Goal: Task Accomplishment & Management: Use online tool/utility

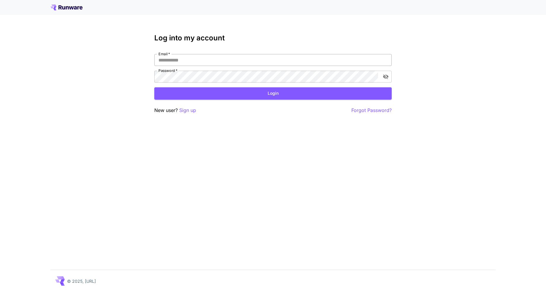
click at [280, 62] on input "Email   *" at bounding box center [272, 60] width 237 height 12
type input "**********"
click button "Login" at bounding box center [272, 93] width 237 height 12
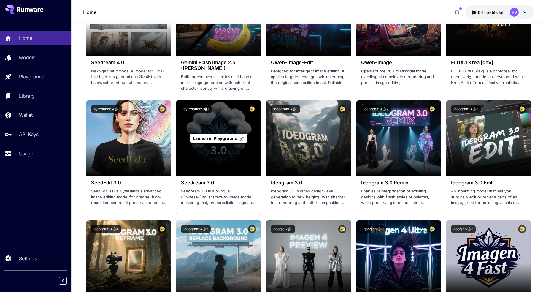
scroll to position [765, 0]
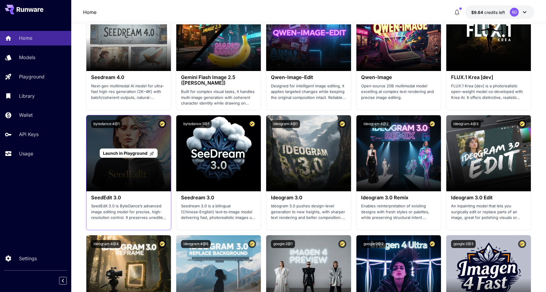
click at [148, 154] on span "Launch in Playground" at bounding box center [128, 152] width 51 height 5
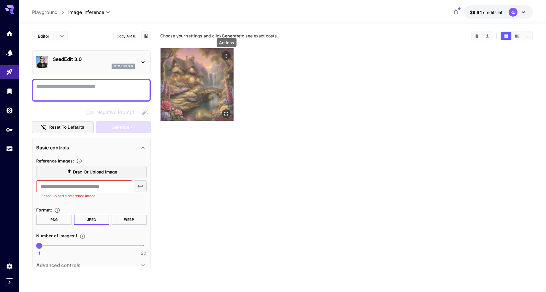
click at [225, 55] on icon "Actions" at bounding box center [226, 56] width 6 height 6
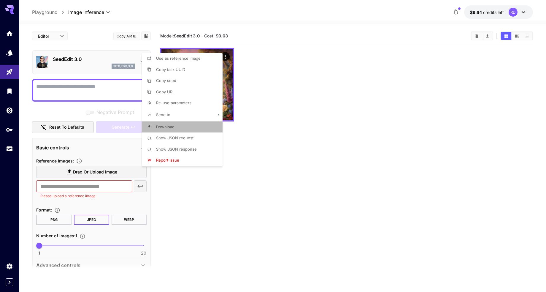
click at [164, 128] on span "Download" at bounding box center [165, 126] width 18 height 5
click at [348, 19] on div at bounding box center [273, 146] width 546 height 292
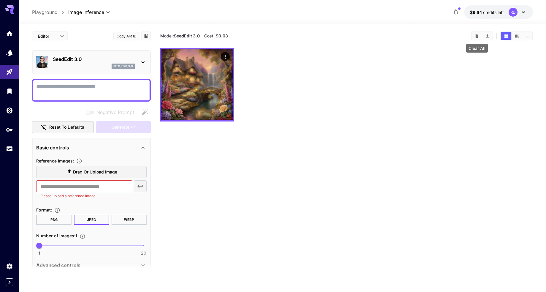
click at [474, 36] on icon "Clear All" at bounding box center [476, 36] width 4 height 4
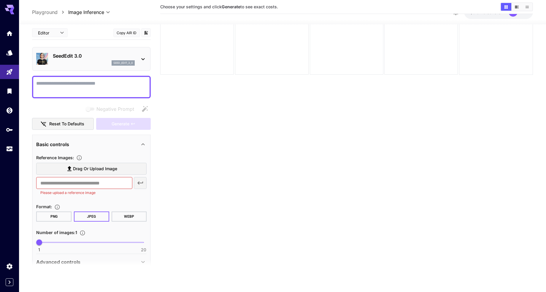
click at [142, 56] on icon at bounding box center [142, 58] width 7 height 7
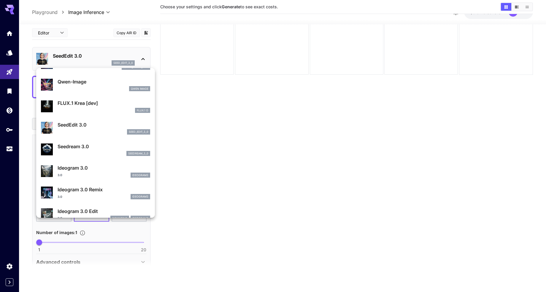
scroll to position [91, 0]
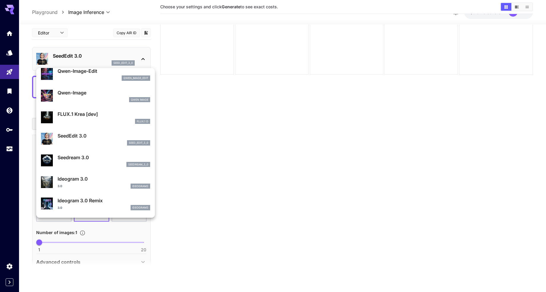
click at [71, 135] on p "SeedEdit 3.0" at bounding box center [104, 135] width 93 height 7
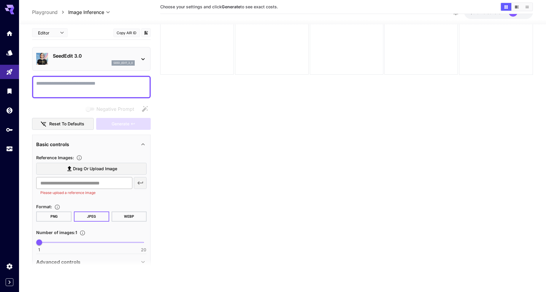
scroll to position [28, 0]
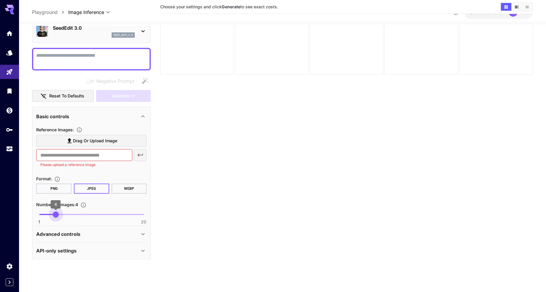
type input "*"
click at [51, 213] on span "1 20 3" at bounding box center [91, 214] width 104 height 9
click at [142, 234] on icon at bounding box center [142, 234] width 3 height 2
click at [38, 262] on section at bounding box center [91, 266] width 119 height 15
click at [41, 261] on section at bounding box center [91, 266] width 119 height 15
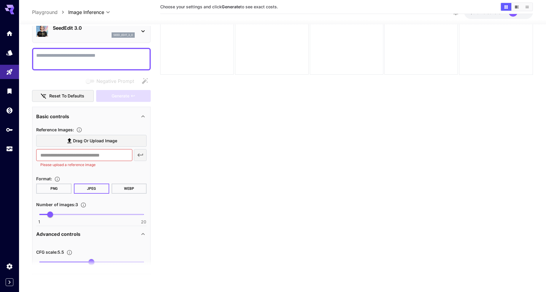
click at [41, 261] on section at bounding box center [91, 266] width 119 height 15
click at [88, 142] on span "Drag or upload image" at bounding box center [95, 140] width 44 height 7
click at [0, 0] on input "Drag or upload image" at bounding box center [0, 0] width 0 height 0
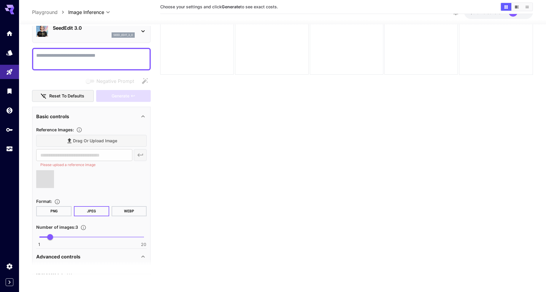
type input "**********"
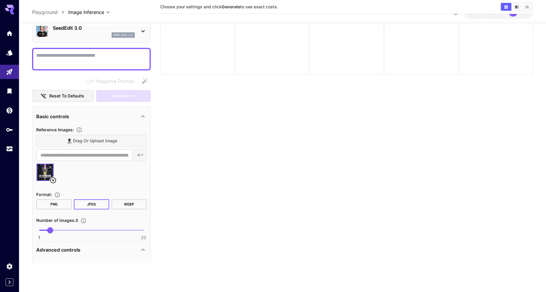
click at [52, 179] on icon at bounding box center [53, 180] width 7 height 7
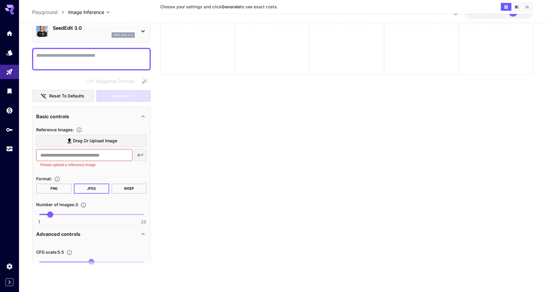
click at [89, 140] on span "Drag or upload image" at bounding box center [95, 140] width 44 height 7
click at [0, 0] on input "Drag or upload image" at bounding box center [0, 0] width 0 height 0
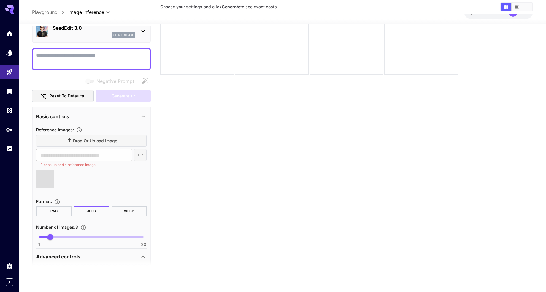
type input "**********"
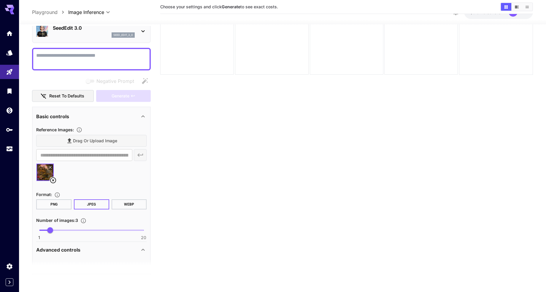
click at [50, 166] on icon at bounding box center [50, 168] width 4 height 4
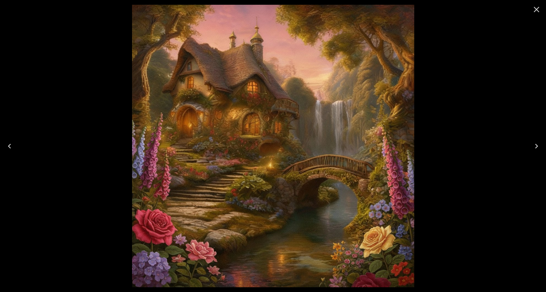
click at [536, 7] on icon "Close" at bounding box center [536, 9] width 9 height 9
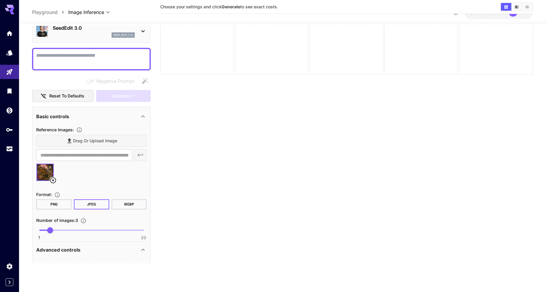
click at [112, 53] on textarea "Negative Prompt" at bounding box center [91, 59] width 110 height 14
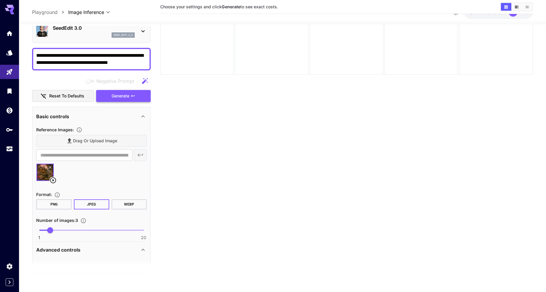
click at [111, 94] on button "Generate" at bounding box center [123, 96] width 55 height 12
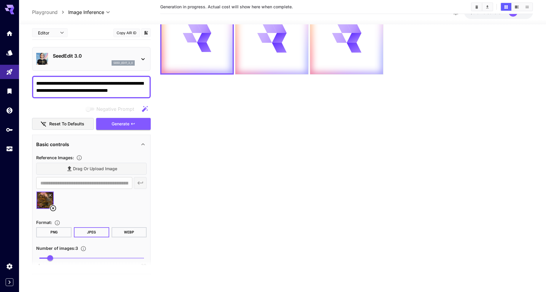
scroll to position [0, 0]
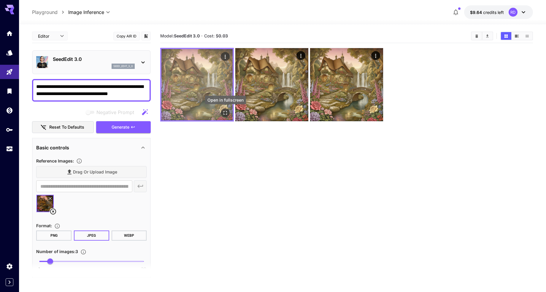
click at [223, 114] on icon "Open in fullscreen" at bounding box center [225, 113] width 6 height 6
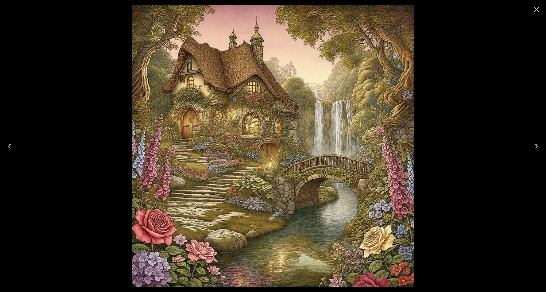
click at [536, 144] on icon "Next" at bounding box center [536, 146] width 3 height 5
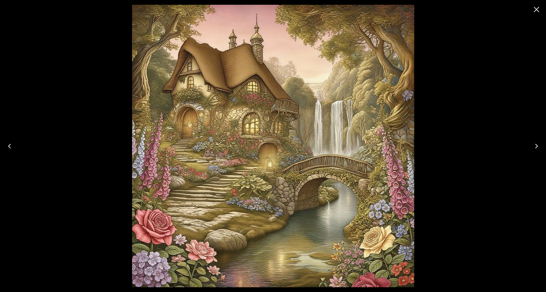
click at [536, 144] on icon "Next" at bounding box center [536, 146] width 3 height 5
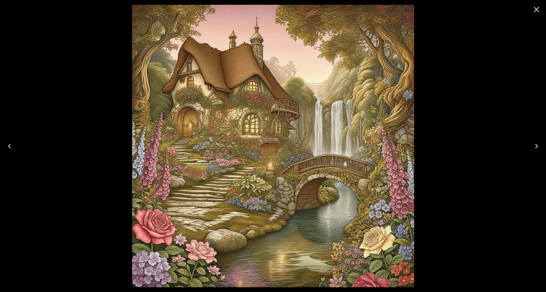
click at [536, 144] on icon "Next" at bounding box center [536, 146] width 3 height 5
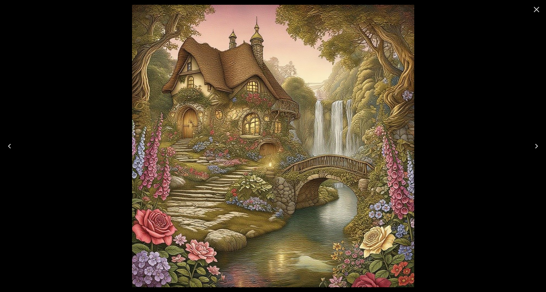
click at [534, 7] on icon "Close" at bounding box center [537, 10] width 6 height 6
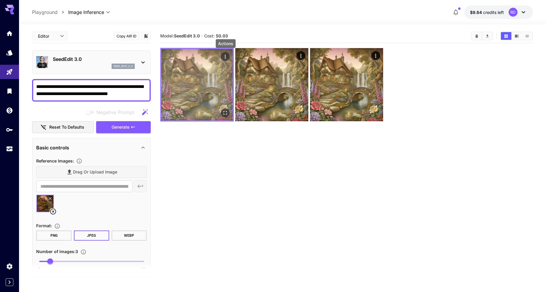
click at [224, 54] on icon "Actions" at bounding box center [225, 57] width 6 height 6
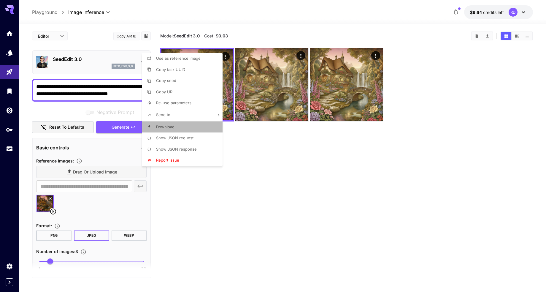
click at [167, 126] on span "Download" at bounding box center [165, 126] width 18 height 5
click at [476, 37] on div at bounding box center [273, 146] width 546 height 292
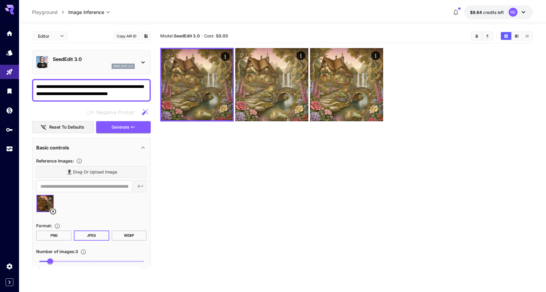
click at [418, 21] on div at bounding box center [282, 20] width 527 height 7
click at [474, 34] on icon "Clear All" at bounding box center [476, 36] width 4 height 4
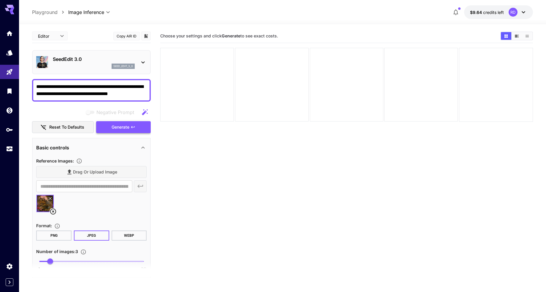
click at [124, 125] on span "Generate" at bounding box center [121, 126] width 18 height 7
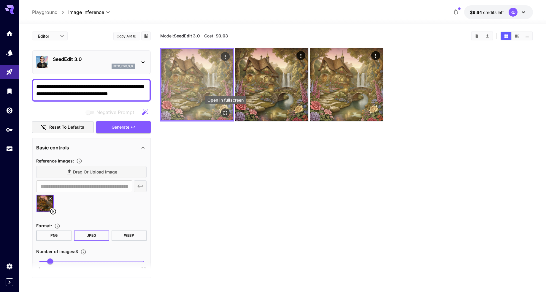
click at [224, 112] on icon "Open in fullscreen" at bounding box center [225, 113] width 6 height 6
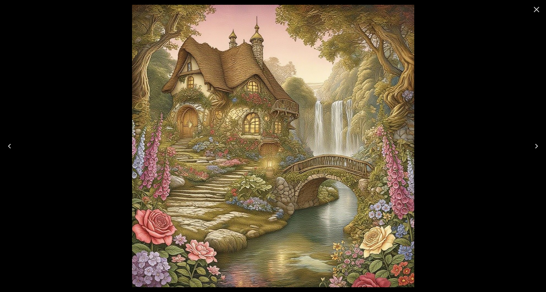
click at [536, 146] on icon "Next" at bounding box center [536, 146] width 3 height 5
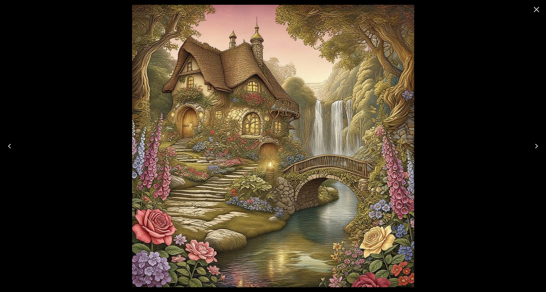
click at [537, 146] on icon "Next" at bounding box center [536, 146] width 3 height 5
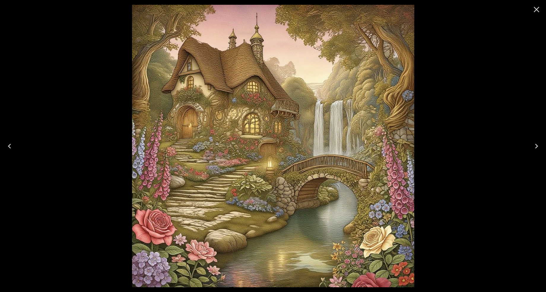
click at [537, 146] on icon "Next" at bounding box center [536, 146] width 3 height 5
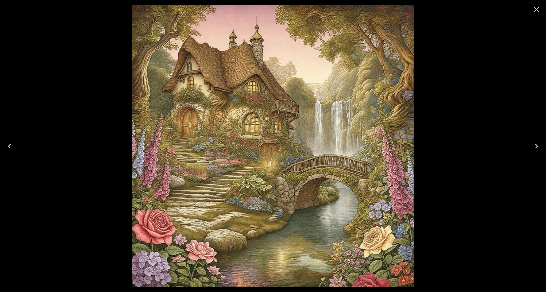
click at [537, 146] on icon "Next" at bounding box center [536, 146] width 3 height 5
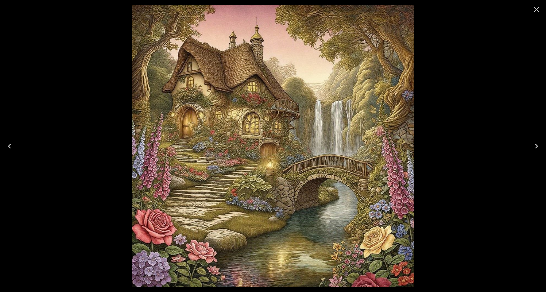
click at [537, 146] on icon "Next" at bounding box center [536, 146] width 3 height 5
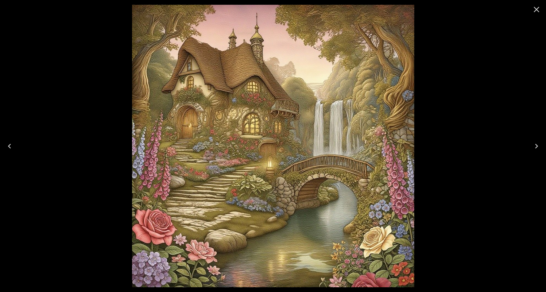
click at [537, 5] on icon "Close" at bounding box center [536, 9] width 9 height 9
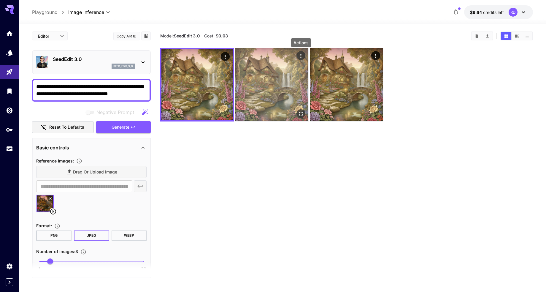
click at [300, 55] on icon "Actions" at bounding box center [301, 56] width 6 height 6
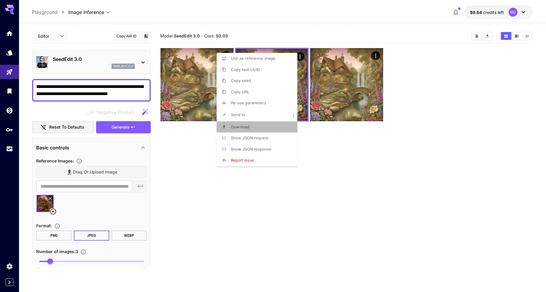
click at [242, 128] on span "Download" at bounding box center [240, 126] width 18 height 5
click at [376, 56] on div at bounding box center [273, 146] width 546 height 292
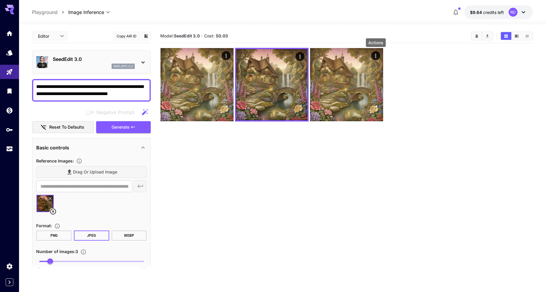
click at [376, 56] on icon "Actions" at bounding box center [376, 56] width 6 height 6
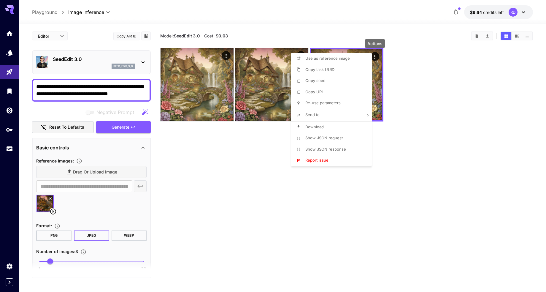
click at [310, 127] on span "Download" at bounding box center [314, 126] width 18 height 5
click at [177, 155] on div at bounding box center [273, 146] width 546 height 292
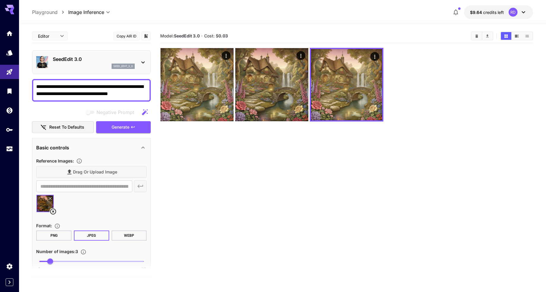
click at [146, 110] on icon "button" at bounding box center [144, 112] width 7 height 7
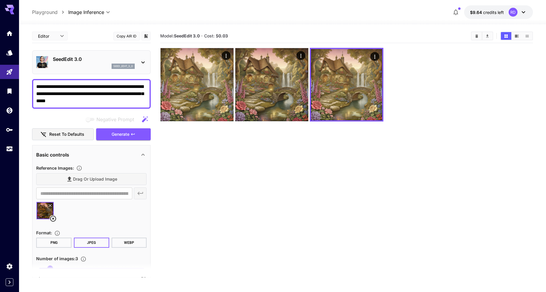
click at [140, 86] on textarea "**********" at bounding box center [91, 93] width 110 height 21
type textarea "**********"
click at [476, 34] on icon "Clear All" at bounding box center [476, 35] width 3 height 3
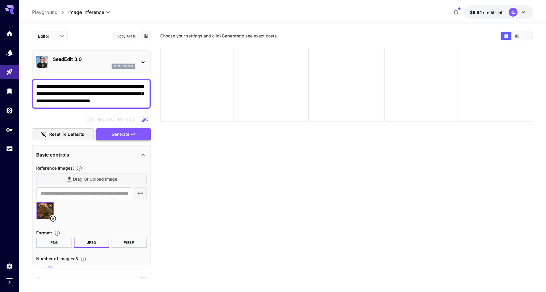
click at [118, 133] on span "Generate" at bounding box center [121, 134] width 18 height 7
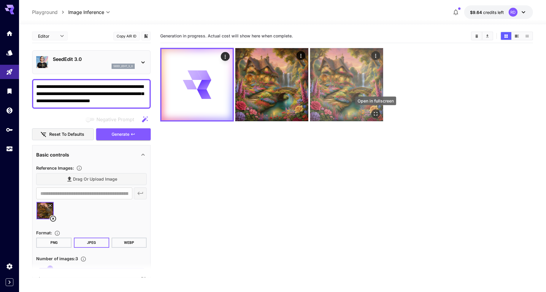
click at [376, 112] on icon "Open in fullscreen" at bounding box center [376, 114] width 6 height 6
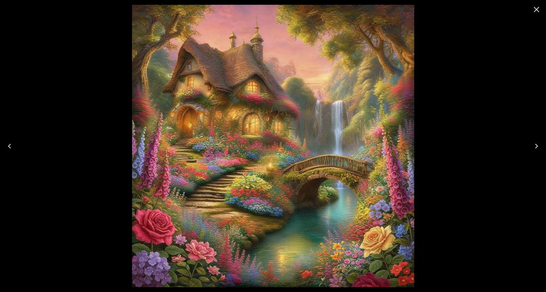
click at [7, 146] on icon "Previous" at bounding box center [9, 145] width 9 height 9
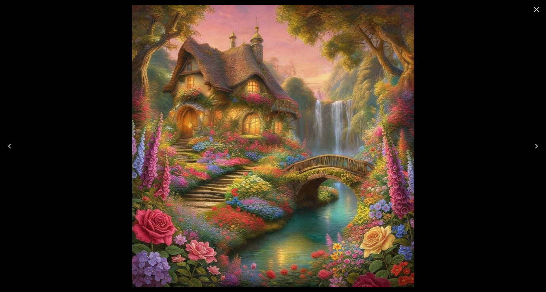
click at [7, 145] on icon "Previous" at bounding box center [9, 145] width 9 height 9
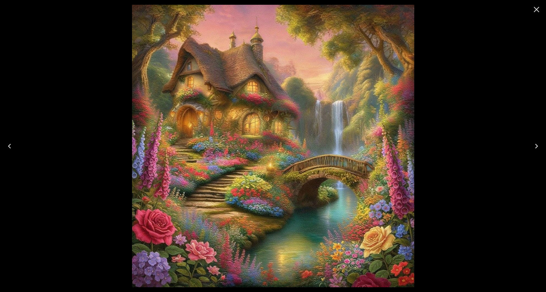
click at [7, 145] on icon "Previous" at bounding box center [9, 145] width 9 height 9
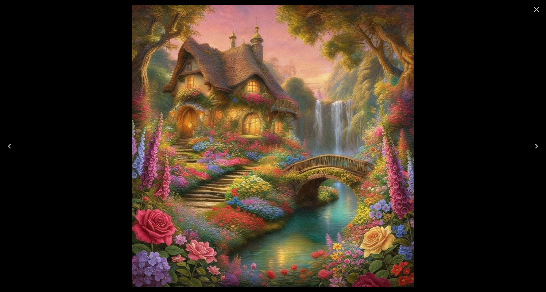
click at [7, 145] on icon "Previous" at bounding box center [9, 145] width 9 height 9
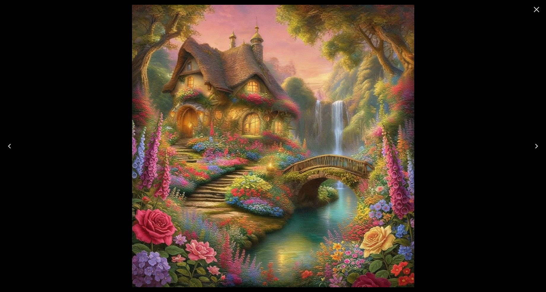
click at [12, 147] on icon "Previous" at bounding box center [9, 145] width 9 height 9
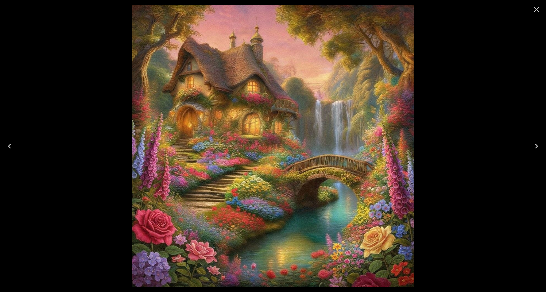
click at [536, 9] on icon "Close" at bounding box center [537, 10] width 6 height 6
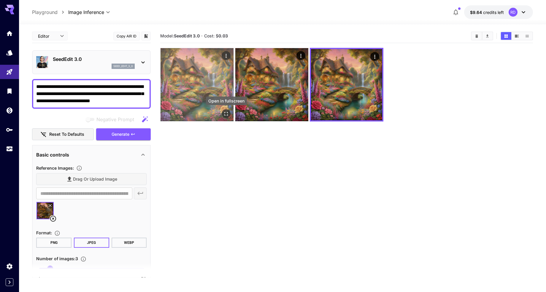
click at [226, 114] on icon "Open in fullscreen" at bounding box center [226, 114] width 6 height 6
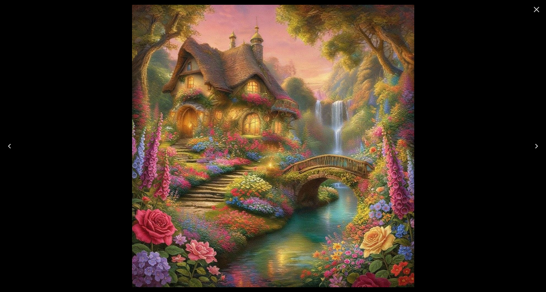
click at [537, 147] on icon "Next" at bounding box center [536, 145] width 9 height 9
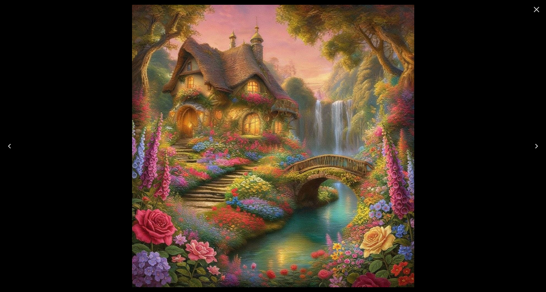
click at [537, 147] on icon "Next" at bounding box center [536, 145] width 9 height 9
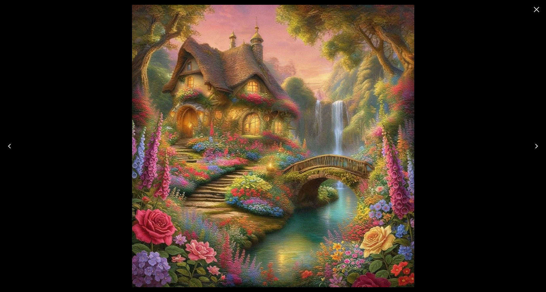
click at [9, 145] on icon "Previous" at bounding box center [9, 146] width 3 height 5
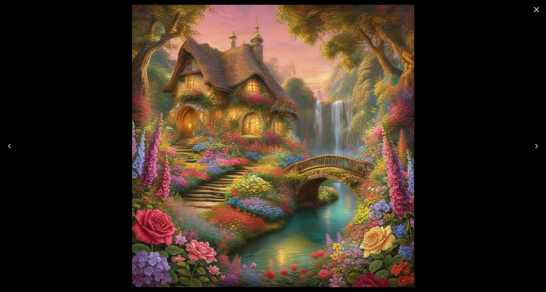
click at [9, 145] on icon "Previous" at bounding box center [9, 146] width 3 height 5
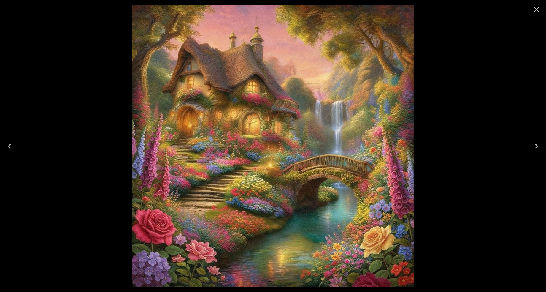
click at [536, 145] on icon "Next" at bounding box center [536, 145] width 9 height 9
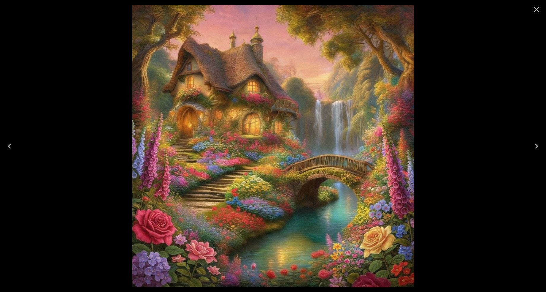
click at [534, 12] on icon "Close" at bounding box center [537, 10] width 6 height 6
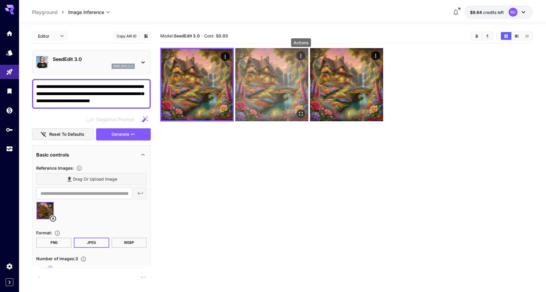
click at [300, 55] on icon "Actions" at bounding box center [300, 56] width 1 height 4
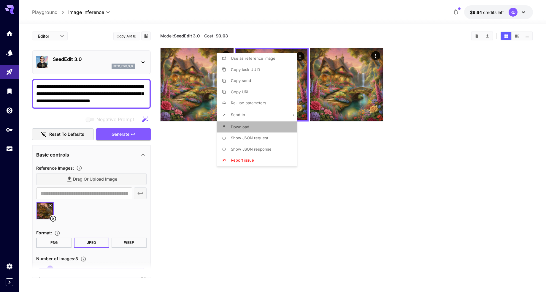
click at [237, 125] on span "Download" at bounding box center [240, 126] width 18 height 5
click at [381, 14] on div at bounding box center [273, 146] width 546 height 292
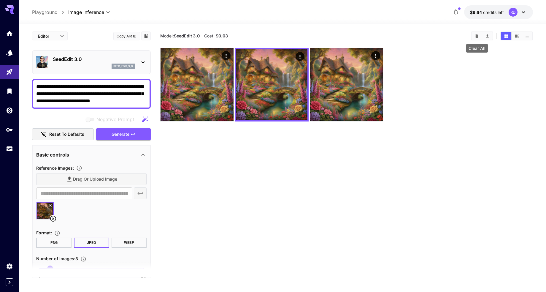
click at [477, 36] on icon "Clear All" at bounding box center [476, 35] width 3 height 3
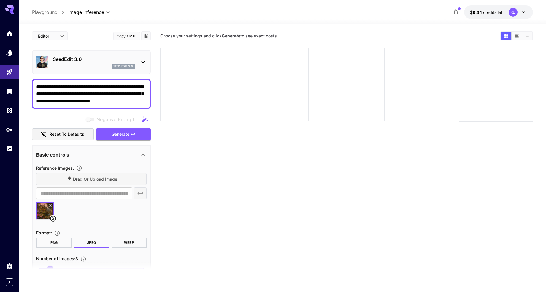
click at [129, 93] on textarea "**********" at bounding box center [91, 93] width 110 height 21
click at [120, 134] on span "Generate" at bounding box center [121, 134] width 18 height 7
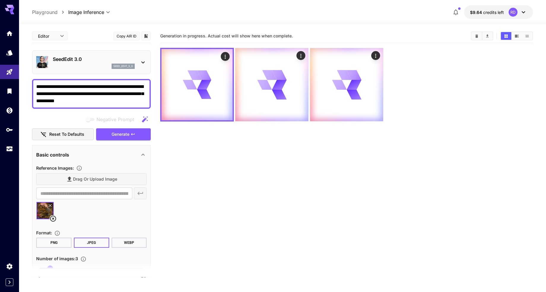
scroll to position [1, 0]
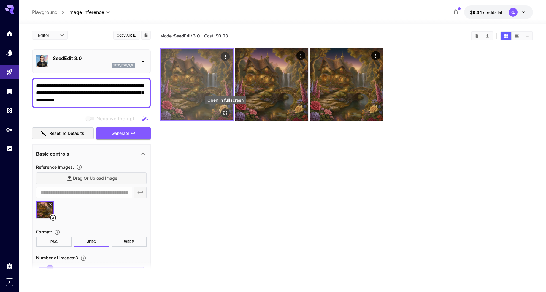
click at [224, 113] on icon "Open in fullscreen" at bounding box center [226, 113] width 4 height 4
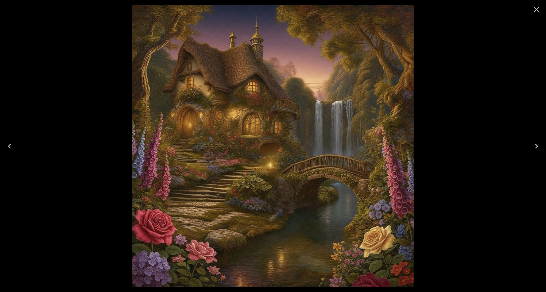
click at [535, 144] on icon "Next" at bounding box center [536, 145] width 9 height 9
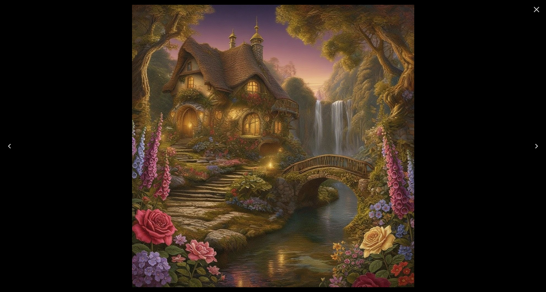
click at [535, 144] on icon "Next" at bounding box center [536, 146] width 3 height 5
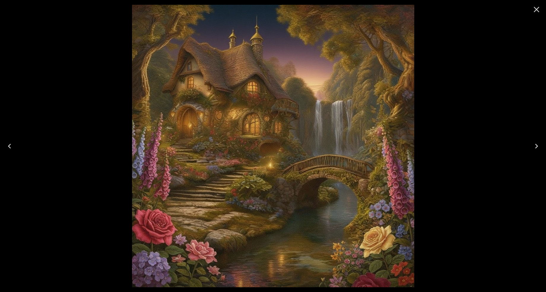
click at [535, 8] on icon "Close" at bounding box center [537, 10] width 6 height 6
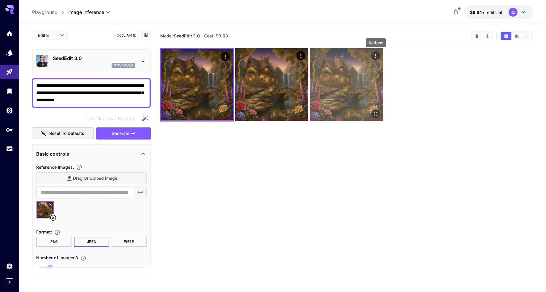
click at [375, 53] on icon "Actions" at bounding box center [376, 56] width 6 height 6
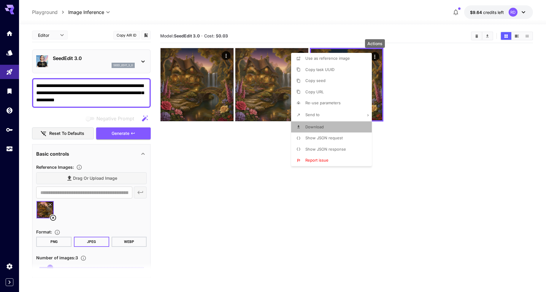
click at [317, 127] on span "Download" at bounding box center [314, 126] width 18 height 5
click at [105, 85] on div at bounding box center [273, 146] width 546 height 292
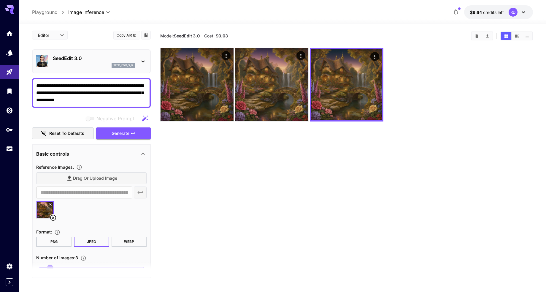
click at [104, 86] on textarea "**********" at bounding box center [91, 92] width 110 height 21
paste textarea "**********"
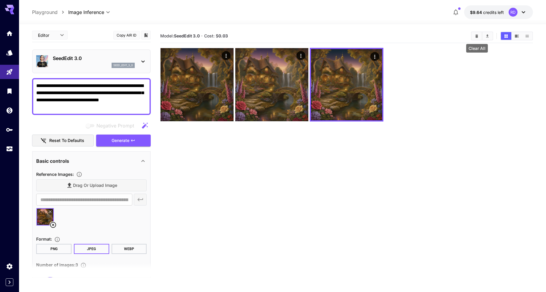
click at [476, 36] on icon "Clear All" at bounding box center [476, 35] width 3 height 3
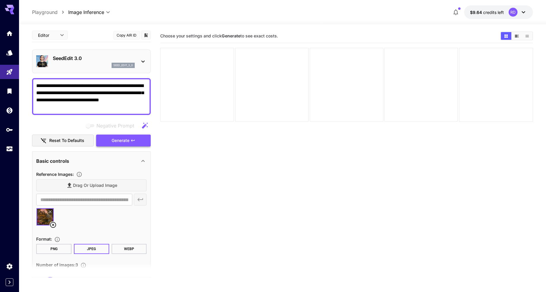
click at [128, 141] on span "Generate" at bounding box center [121, 140] width 18 height 7
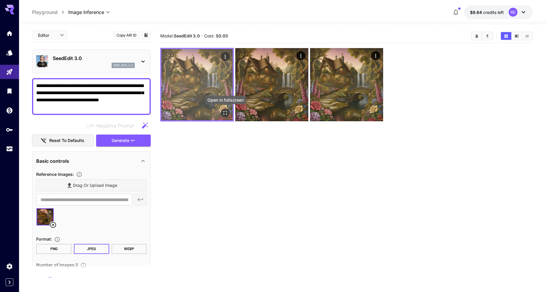
click at [226, 114] on icon "Open in fullscreen" at bounding box center [225, 113] width 6 height 6
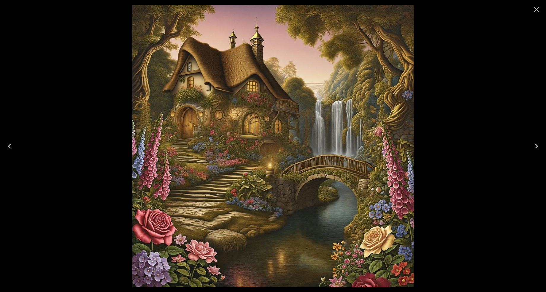
click at [536, 145] on icon "Next" at bounding box center [536, 146] width 3 height 5
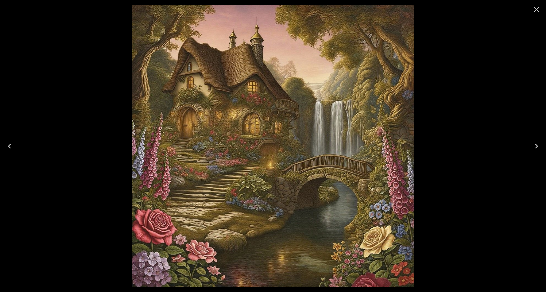
click at [536, 145] on icon "Next" at bounding box center [536, 146] width 3 height 5
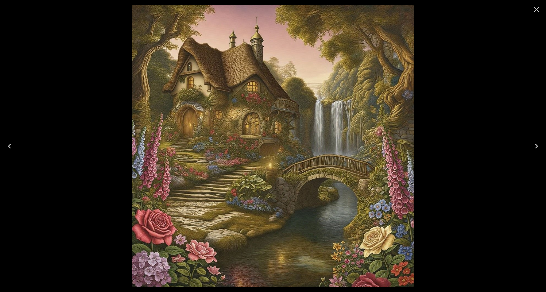
click at [536, 145] on icon "Next" at bounding box center [536, 146] width 3 height 5
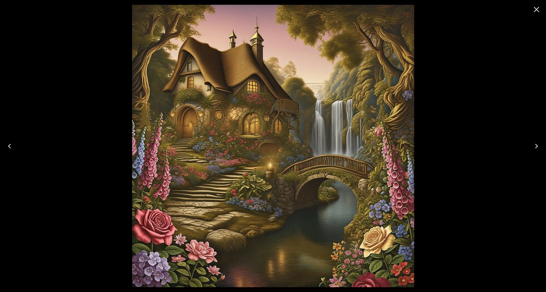
click at [536, 145] on icon "Next" at bounding box center [536, 146] width 3 height 5
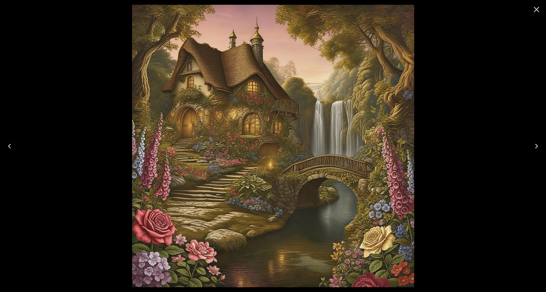
click at [536, 145] on icon "Next" at bounding box center [536, 146] width 3 height 5
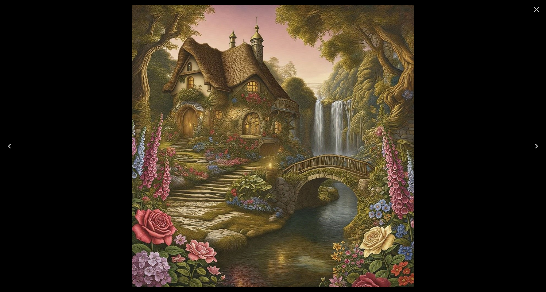
click at [537, 7] on icon "Close" at bounding box center [536, 9] width 9 height 9
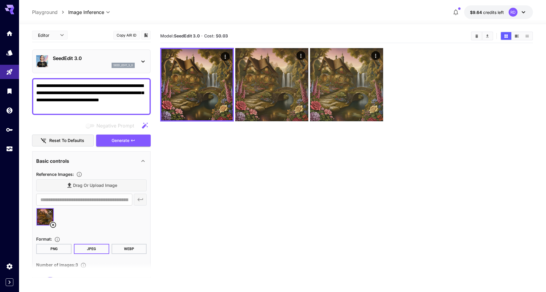
click at [52, 86] on textarea "**********" at bounding box center [91, 96] width 110 height 28
click at [473, 36] on button "Clear All" at bounding box center [476, 36] width 10 height 8
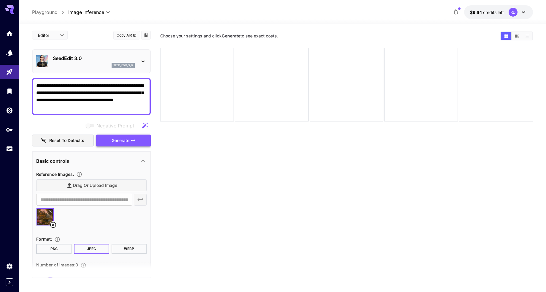
click at [121, 140] on span "Generate" at bounding box center [121, 140] width 18 height 7
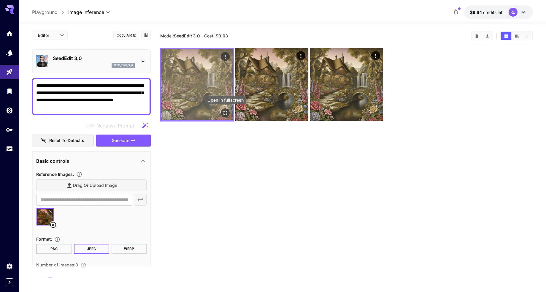
click at [224, 111] on icon "Open in fullscreen" at bounding box center [225, 113] width 6 height 6
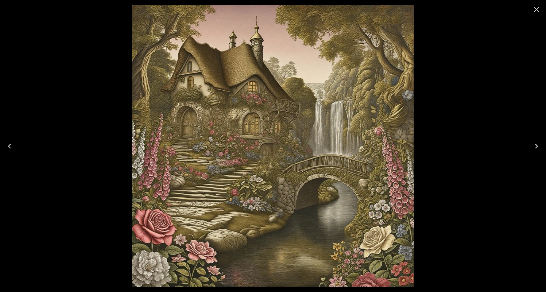
click at [536, 146] on icon "Next" at bounding box center [536, 145] width 9 height 9
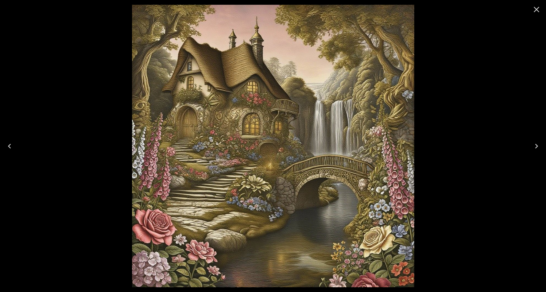
click at [536, 146] on icon "Next" at bounding box center [536, 145] width 9 height 9
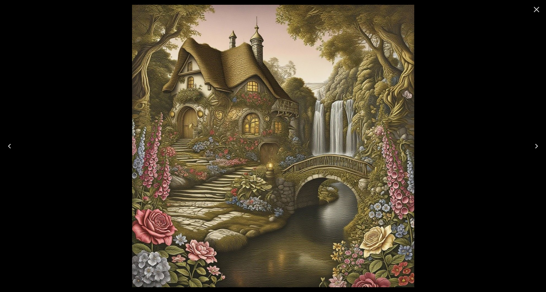
click at [536, 146] on icon "Next" at bounding box center [536, 145] width 9 height 9
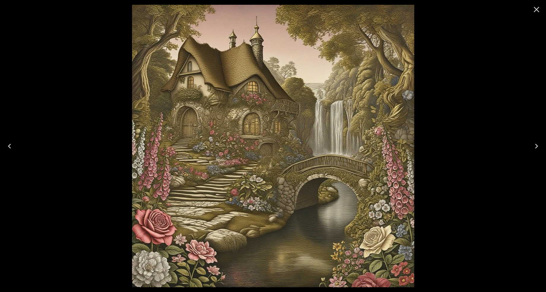
click at [536, 146] on icon "Next" at bounding box center [536, 145] width 9 height 9
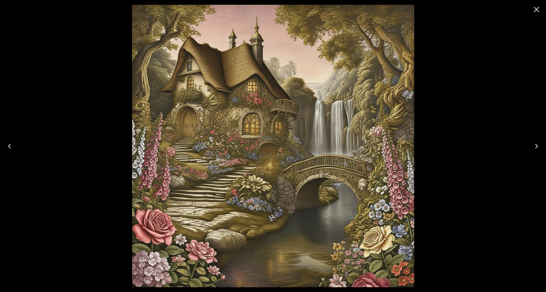
click at [536, 146] on icon "Next" at bounding box center [536, 145] width 9 height 9
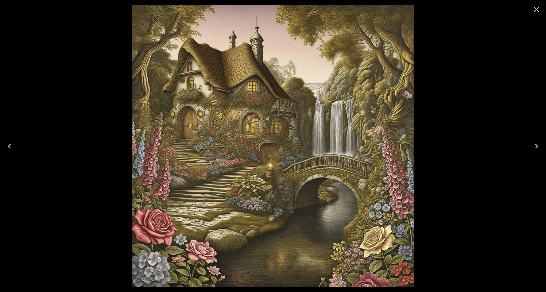
click at [535, 7] on icon "Close" at bounding box center [536, 9] width 9 height 9
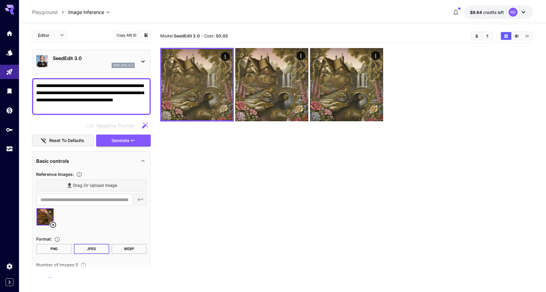
drag, startPoint x: 70, startPoint y: 92, endPoint x: 111, endPoint y: 92, distance: 40.9
click at [111, 92] on textarea "**********" at bounding box center [91, 96] width 110 height 28
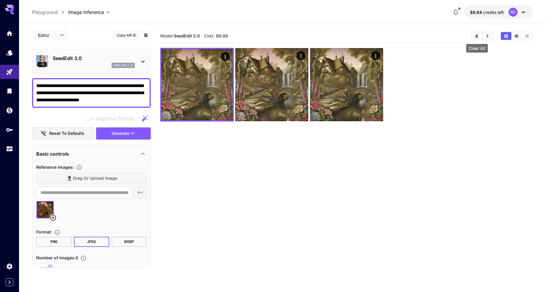
click at [477, 35] on icon "Clear All" at bounding box center [476, 35] width 3 height 3
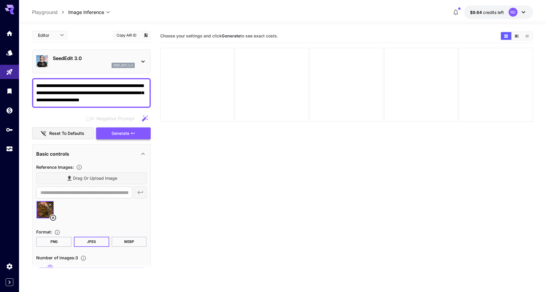
click at [114, 130] on span "Generate" at bounding box center [121, 133] width 18 height 7
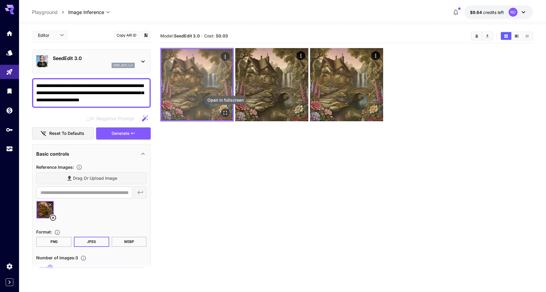
click at [224, 110] on icon "Open in fullscreen" at bounding box center [225, 113] width 6 height 6
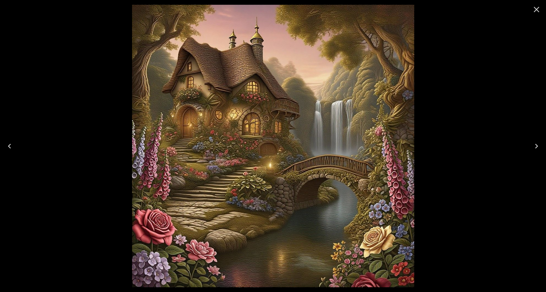
click at [537, 146] on icon "Next" at bounding box center [536, 146] width 3 height 5
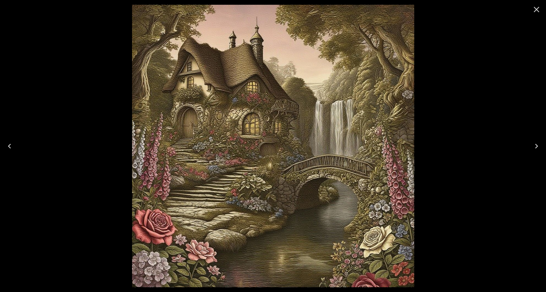
click at [537, 146] on icon "Next" at bounding box center [536, 146] width 3 height 5
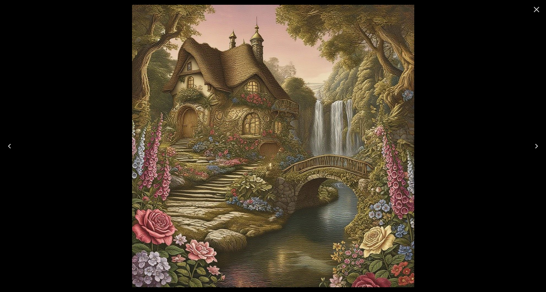
click at [537, 146] on icon "Next" at bounding box center [536, 146] width 3 height 5
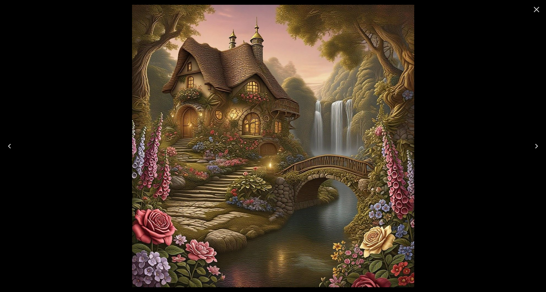
click at [536, 8] on icon "Close" at bounding box center [536, 9] width 9 height 9
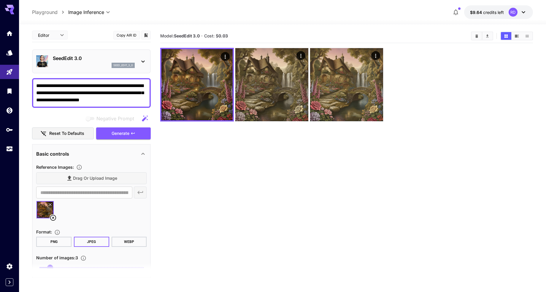
scroll to position [0, 0]
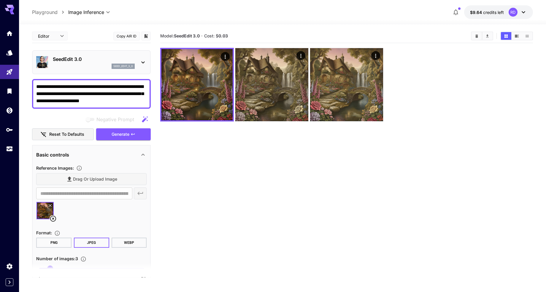
click at [122, 86] on textarea "**********" at bounding box center [91, 93] width 110 height 21
drag, startPoint x: 109, startPoint y: 92, endPoint x: 72, endPoint y: 93, distance: 36.8
click at [72, 93] on textarea "**********" at bounding box center [91, 93] width 110 height 21
click at [475, 36] on icon "Clear All" at bounding box center [476, 36] width 4 height 4
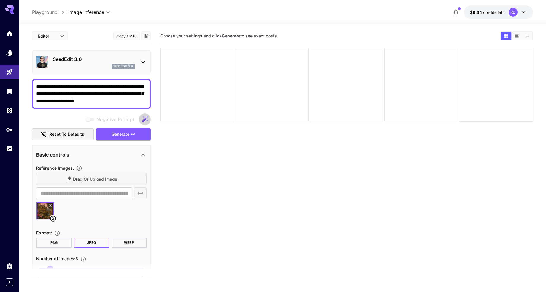
click at [143, 120] on icon "button" at bounding box center [145, 119] width 6 height 6
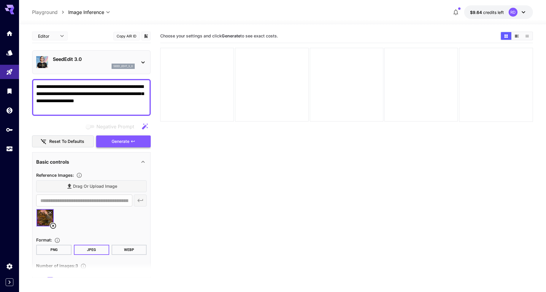
click at [117, 139] on span "Generate" at bounding box center [121, 141] width 18 height 7
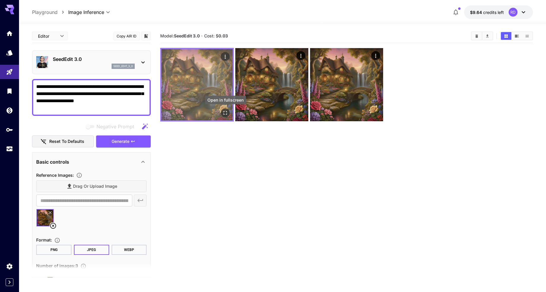
click at [223, 110] on icon "Open in fullscreen" at bounding box center [225, 113] width 6 height 6
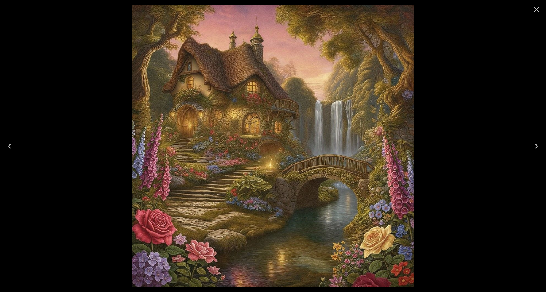
click at [536, 144] on icon "Next" at bounding box center [536, 146] width 3 height 5
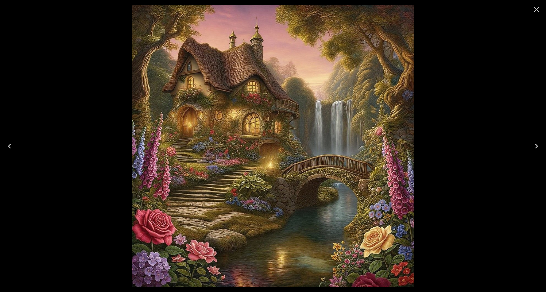
click at [536, 144] on icon "Next" at bounding box center [536, 146] width 3 height 5
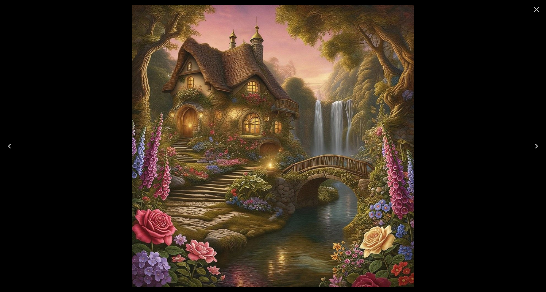
click at [536, 145] on icon "Next" at bounding box center [536, 145] width 9 height 9
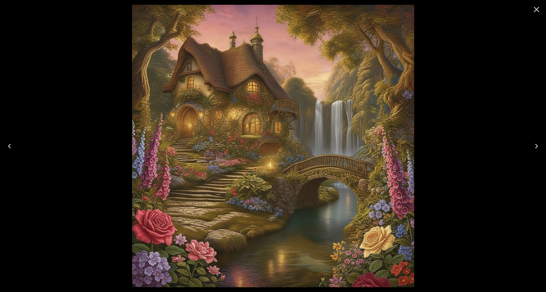
click at [536, 145] on icon "Next" at bounding box center [536, 145] width 9 height 9
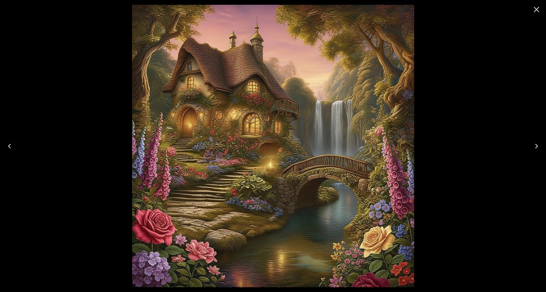
click at [536, 145] on icon "Next" at bounding box center [536, 145] width 9 height 9
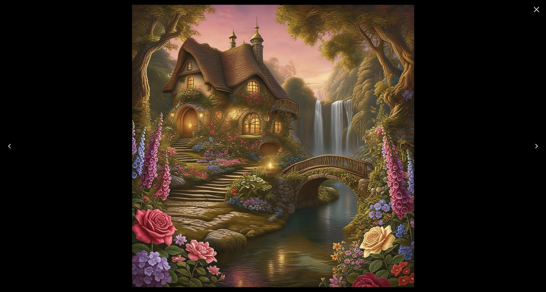
click at [536, 145] on icon "Next" at bounding box center [536, 145] width 9 height 9
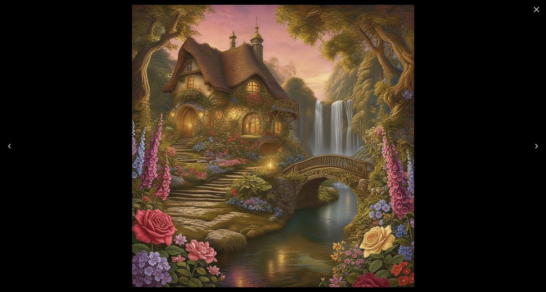
click at [536, 146] on icon "Next" at bounding box center [536, 145] width 9 height 9
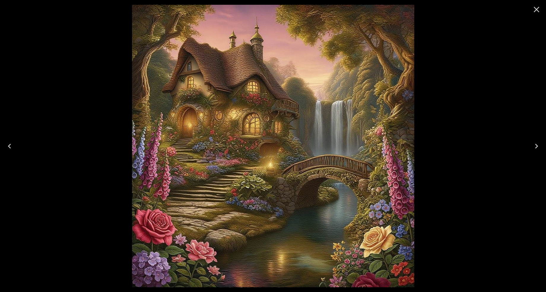
click at [535, 146] on icon "Next" at bounding box center [536, 145] width 9 height 9
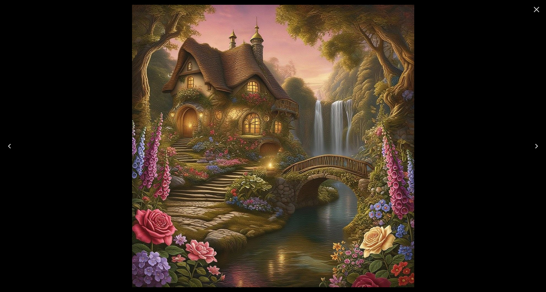
click at [535, 146] on icon "Next" at bounding box center [536, 145] width 9 height 9
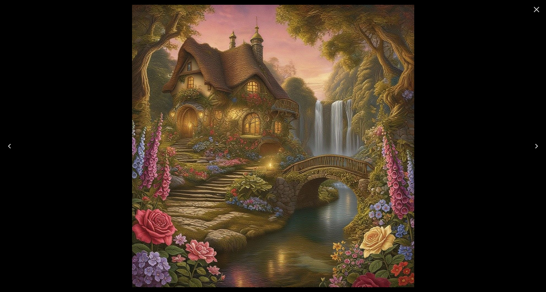
click at [535, 146] on icon "Next" at bounding box center [536, 145] width 9 height 9
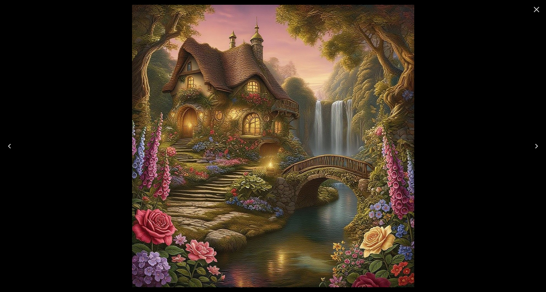
click at [535, 146] on icon "Next" at bounding box center [536, 145] width 9 height 9
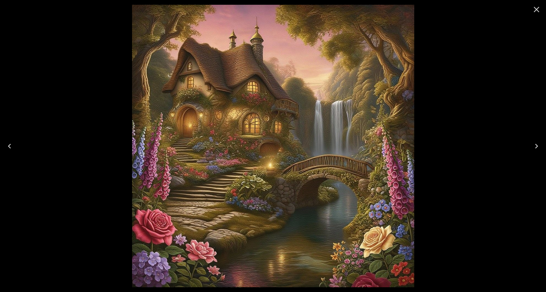
click at [537, 7] on icon "Close" at bounding box center [536, 9] width 9 height 9
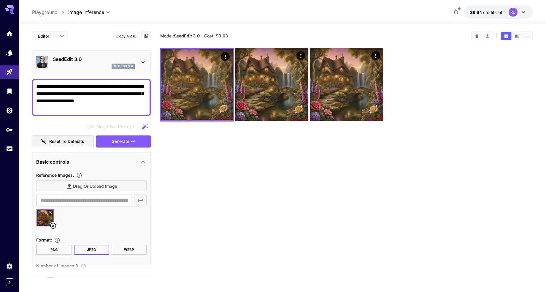
click at [71, 94] on textarea "**********" at bounding box center [91, 97] width 110 height 28
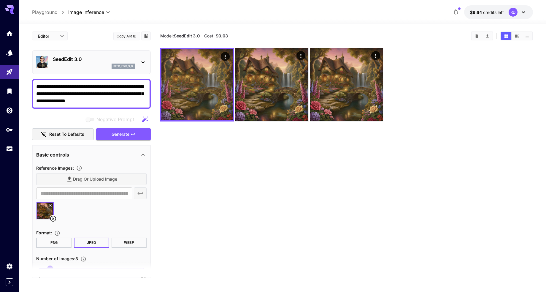
type textarea "**********"
click at [476, 35] on icon "Clear All" at bounding box center [476, 35] width 3 height 3
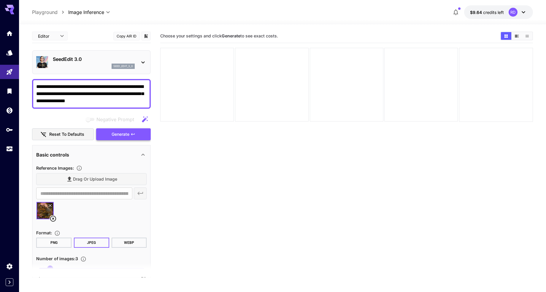
click at [120, 135] on span "Generate" at bounding box center [121, 134] width 18 height 7
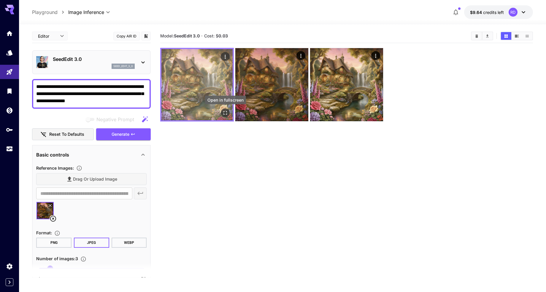
click at [223, 113] on icon "Open in fullscreen" at bounding box center [225, 113] width 6 height 6
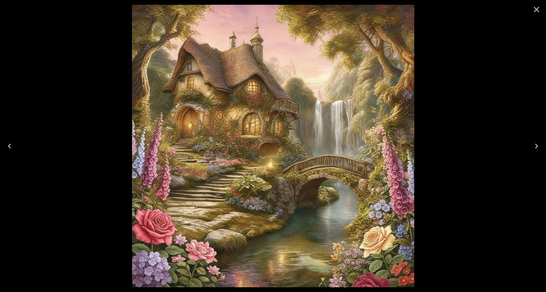
click at [536, 144] on icon "Next" at bounding box center [536, 146] width 3 height 5
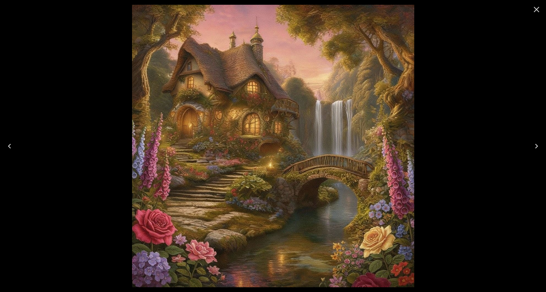
click at [536, 144] on icon "Next" at bounding box center [536, 146] width 3 height 5
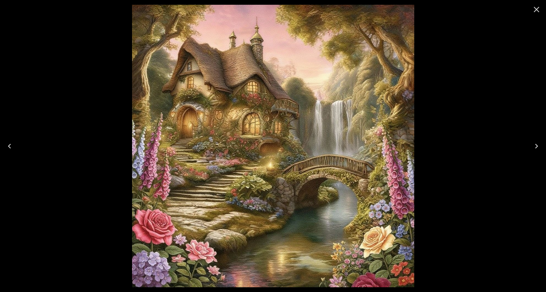
click at [536, 144] on icon "Next" at bounding box center [536, 146] width 3 height 5
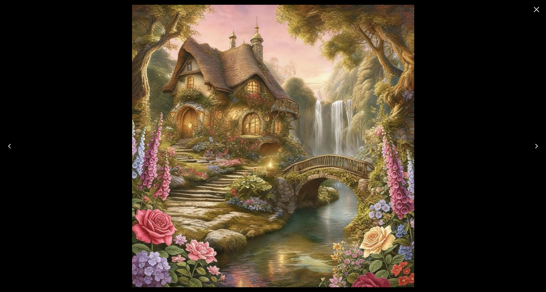
click at [536, 145] on icon "Next" at bounding box center [536, 146] width 3 height 5
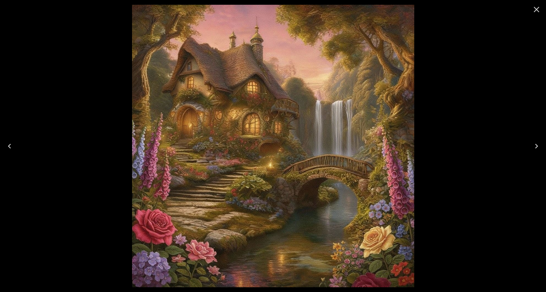
click at [537, 9] on icon "Close" at bounding box center [537, 10] width 6 height 6
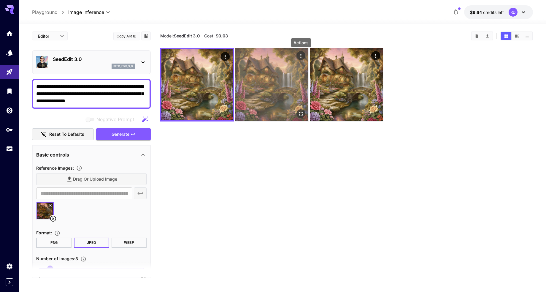
click at [300, 53] on icon "Actions" at bounding box center [301, 56] width 6 height 6
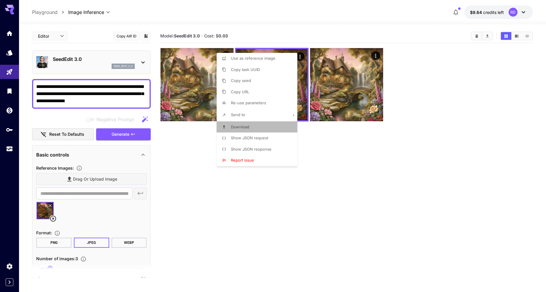
click at [241, 125] on span "Download" at bounding box center [240, 126] width 18 height 5
click at [143, 61] on div at bounding box center [273, 146] width 546 height 292
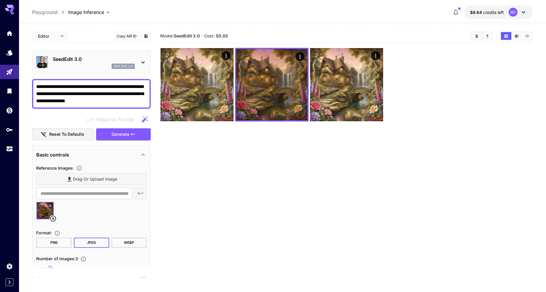
click at [143, 61] on icon at bounding box center [142, 62] width 7 height 7
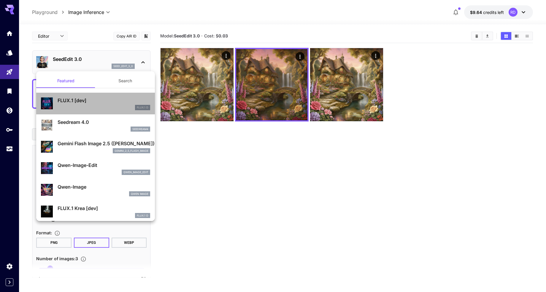
click at [98, 100] on p "FLUX.1 [dev]" at bounding box center [104, 100] width 93 height 7
type input "***"
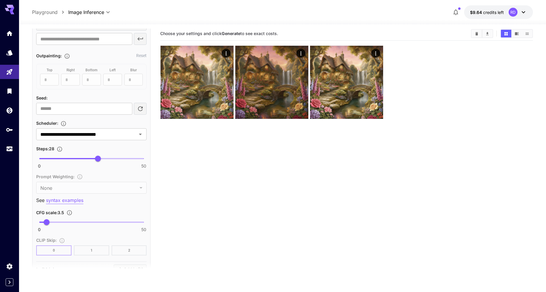
scroll to position [304, 0]
click at [142, 157] on span at bounding box center [91, 157] width 104 height 1
type input "**"
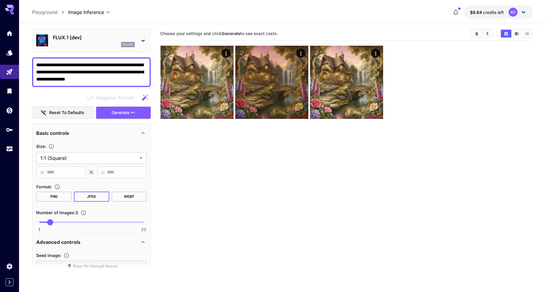
scroll to position [17, 0]
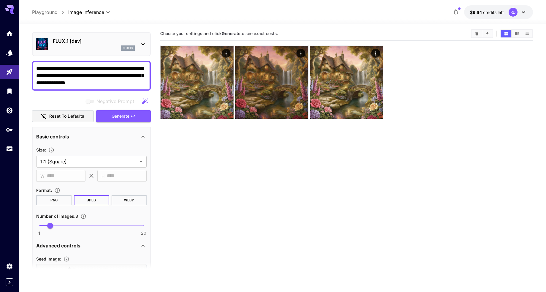
click at [476, 33] on icon "Clear All" at bounding box center [476, 33] width 3 height 3
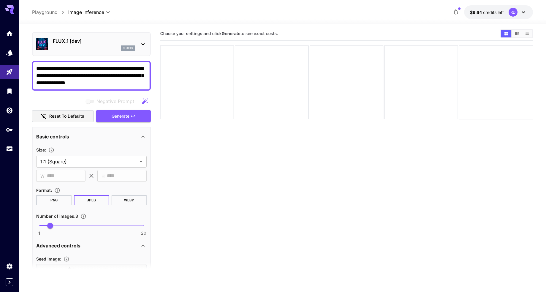
scroll to position [0, 0]
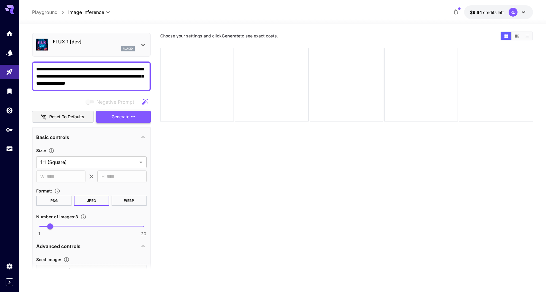
click at [123, 117] on span "Generate" at bounding box center [121, 116] width 18 height 7
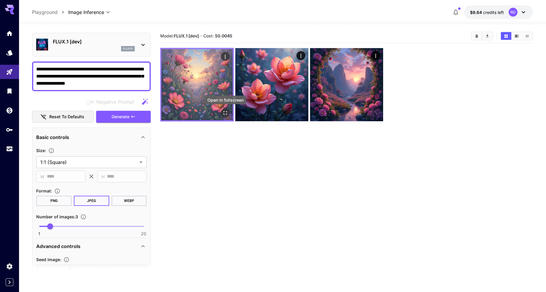
click at [224, 111] on icon "Open in fullscreen" at bounding box center [226, 113] width 4 height 4
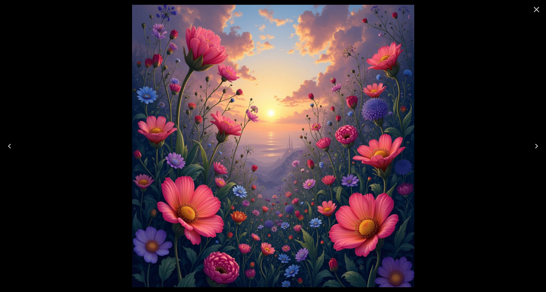
click at [535, 144] on icon "Next" at bounding box center [536, 146] width 3 height 5
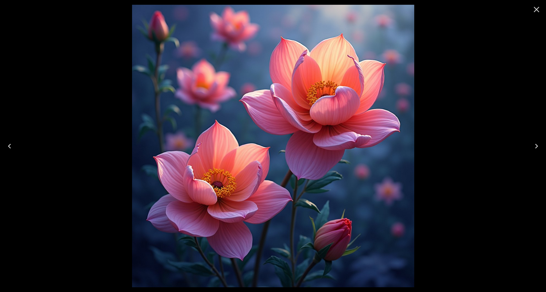
click at [535, 144] on icon "Next" at bounding box center [536, 146] width 3 height 5
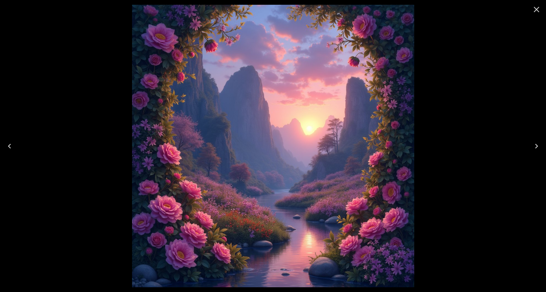
scroll to position [17, 0]
click at [537, 8] on icon "Close" at bounding box center [537, 10] width 6 height 6
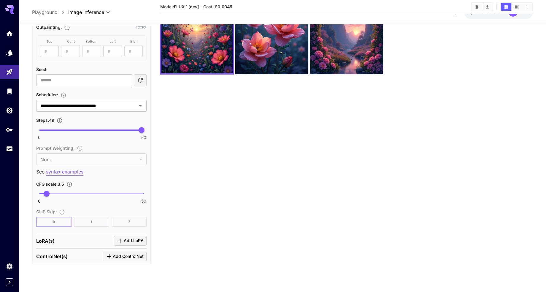
scroll to position [330, 0]
click at [119, 193] on span at bounding box center [91, 193] width 104 height 1
type input "****"
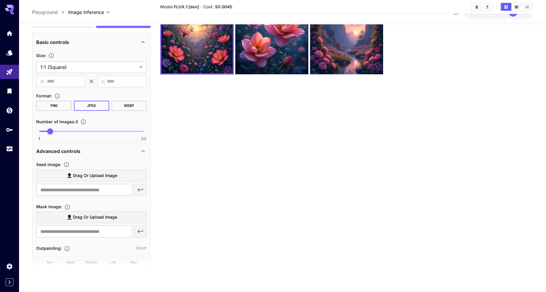
scroll to position [0, 0]
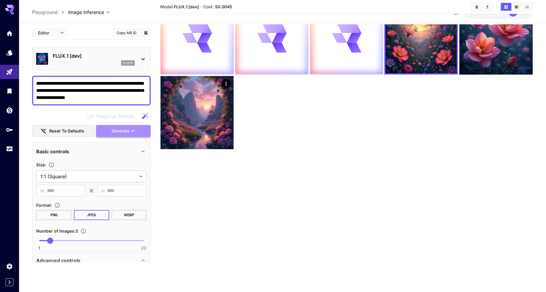
click at [123, 130] on span "Generate" at bounding box center [121, 130] width 18 height 7
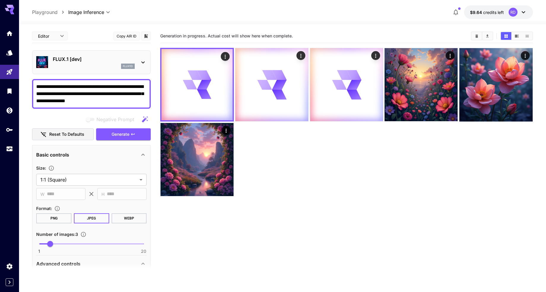
click at [477, 36] on icon "Clear All" at bounding box center [476, 35] width 3 height 3
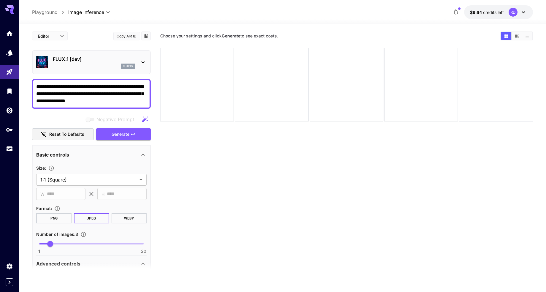
click at [42, 242] on span "1 20 3" at bounding box center [91, 243] width 104 height 9
type input "*"
click at [124, 136] on span "Generate" at bounding box center [121, 134] width 18 height 7
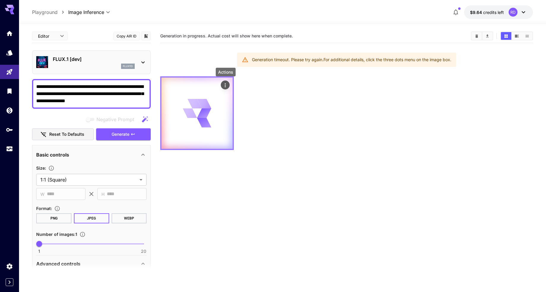
click at [226, 83] on icon "Actions" at bounding box center [225, 85] width 6 height 6
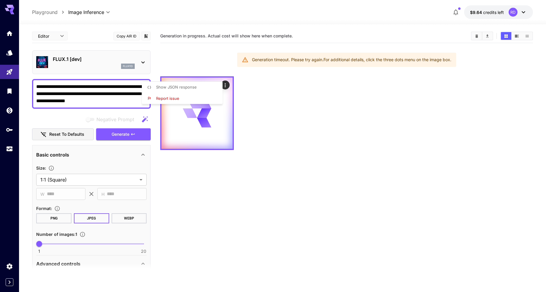
click at [305, 104] on div at bounding box center [273, 146] width 546 height 292
click at [474, 34] on button "Clear All" at bounding box center [476, 36] width 10 height 8
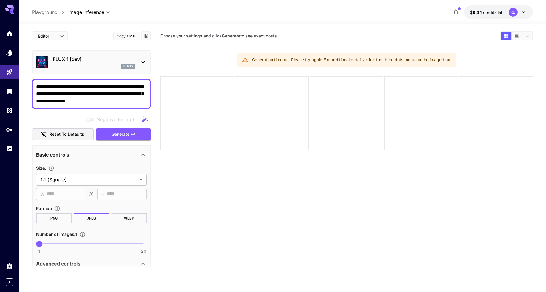
click at [141, 62] on icon at bounding box center [142, 62] width 7 height 7
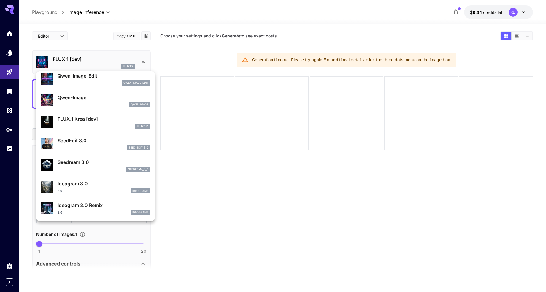
scroll to position [107, 0]
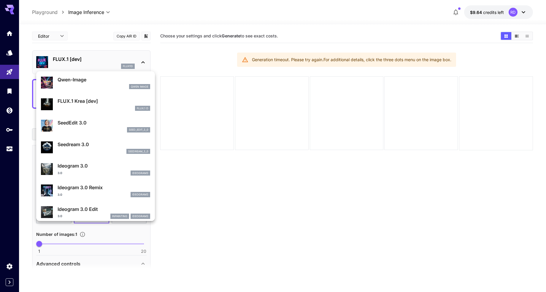
click at [74, 146] on p "Seedream 3.0" at bounding box center [104, 144] width 93 height 7
type input "***"
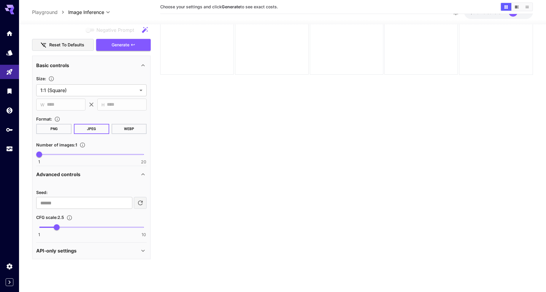
scroll to position [9, 0]
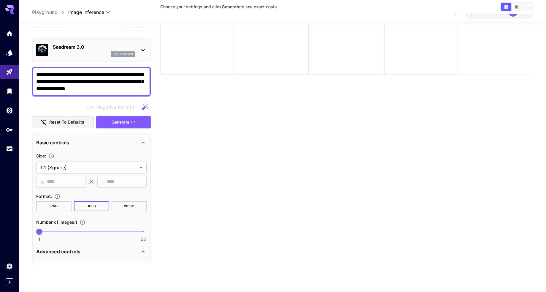
click at [142, 47] on icon at bounding box center [142, 50] width 7 height 7
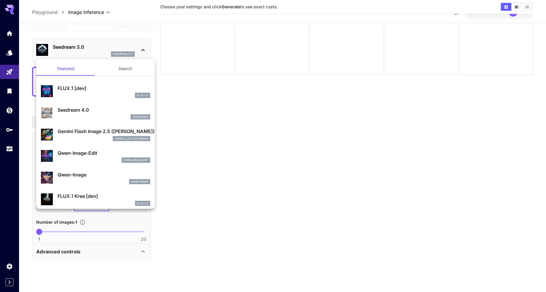
scroll to position [3, 0]
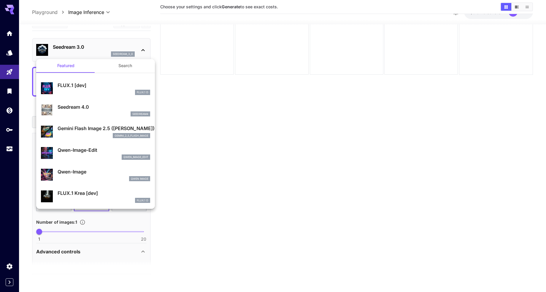
click at [91, 129] on p "Gemini Flash Image 2.5 ([PERSON_NAME])" at bounding box center [104, 128] width 93 height 7
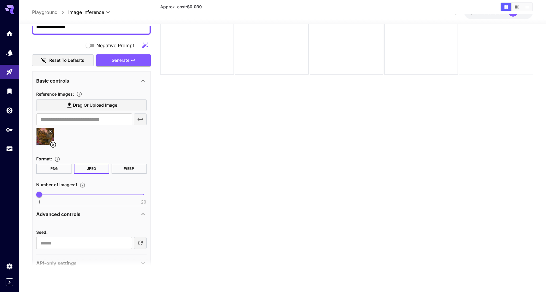
scroll to position [90, 0]
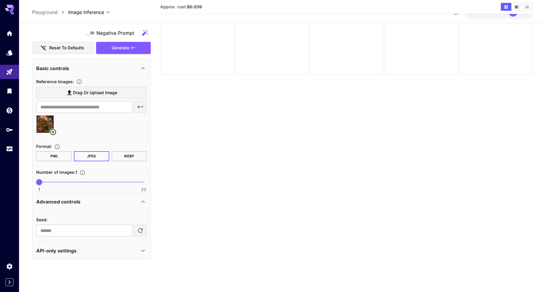
click at [142, 250] on icon at bounding box center [142, 250] width 7 height 7
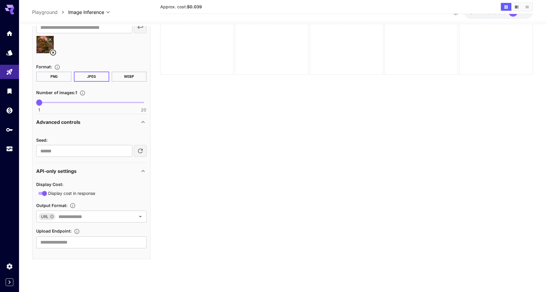
scroll to position [0, 0]
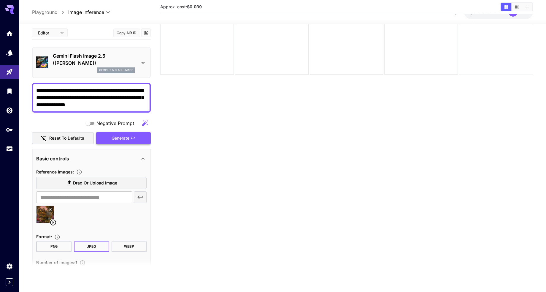
click at [131, 137] on icon "button" at bounding box center [133, 138] width 5 height 5
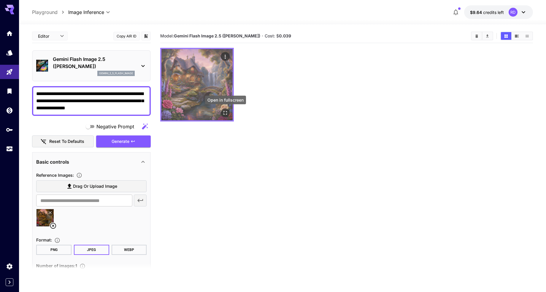
click at [225, 114] on icon "Open in fullscreen" at bounding box center [225, 113] width 6 height 6
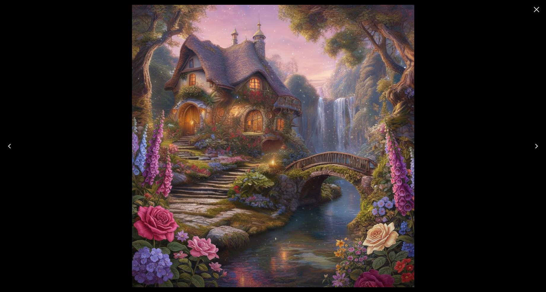
click at [538, 11] on icon "Close" at bounding box center [537, 10] width 6 height 6
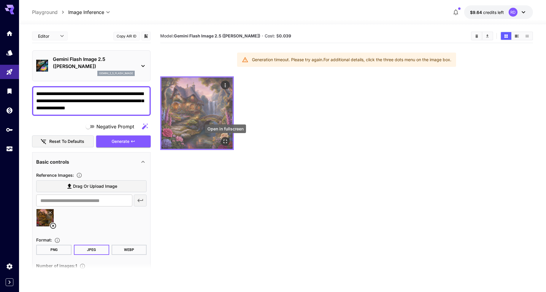
click at [223, 142] on icon "Open in fullscreen" at bounding box center [225, 142] width 6 height 6
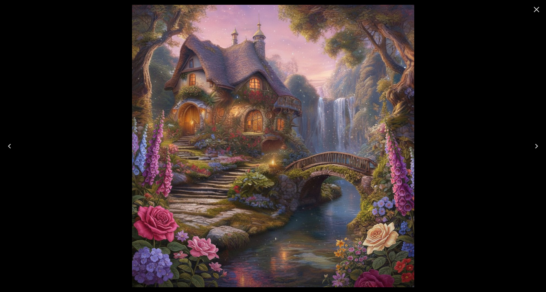
click at [534, 7] on icon "Close" at bounding box center [537, 10] width 6 height 6
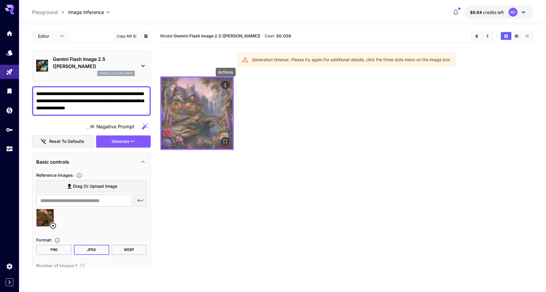
click at [225, 84] on icon "Actions" at bounding box center [225, 85] width 6 height 6
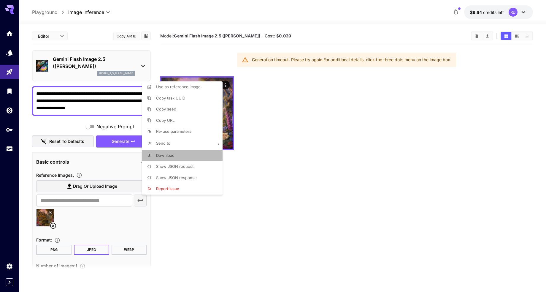
click at [159, 155] on span "Download" at bounding box center [165, 155] width 18 height 5
click at [95, 124] on div at bounding box center [273, 146] width 546 height 292
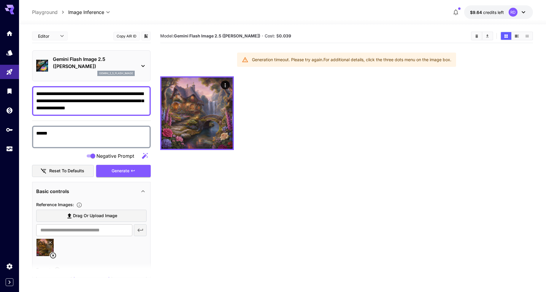
type textarea "******"
click at [143, 156] on icon "button" at bounding box center [145, 156] width 6 height 6
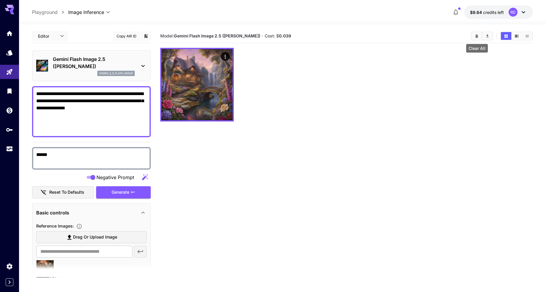
click at [475, 35] on icon "Clear All" at bounding box center [476, 36] width 4 height 4
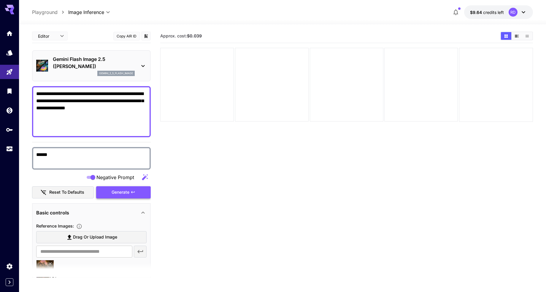
click at [117, 190] on span "Generate" at bounding box center [121, 191] width 18 height 7
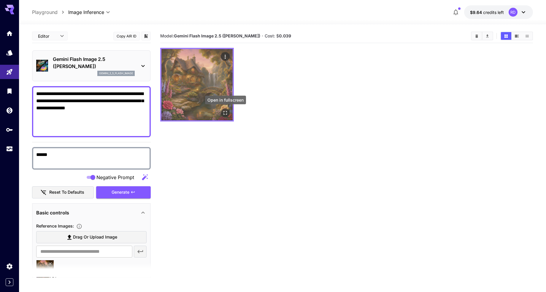
click at [225, 111] on icon "Open in fullscreen" at bounding box center [225, 113] width 6 height 6
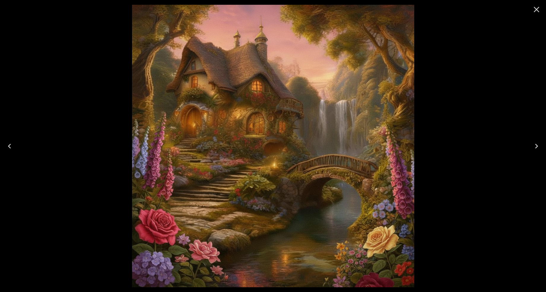
click at [536, 8] on icon "Close" at bounding box center [536, 9] width 9 height 9
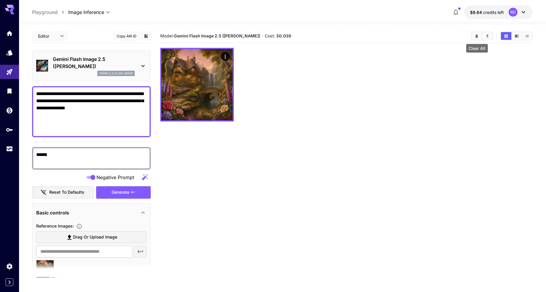
click at [475, 36] on icon "Clear All" at bounding box center [476, 36] width 4 height 4
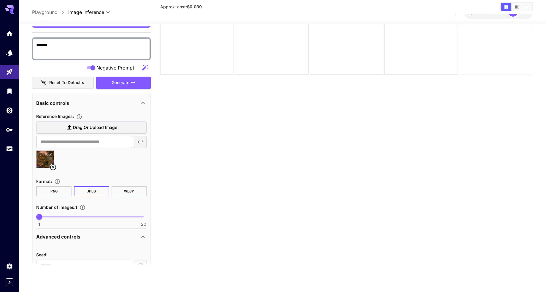
scroll to position [159, 0]
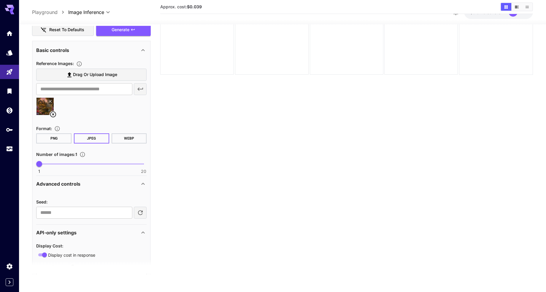
click at [52, 164] on span at bounding box center [91, 163] width 104 height 1
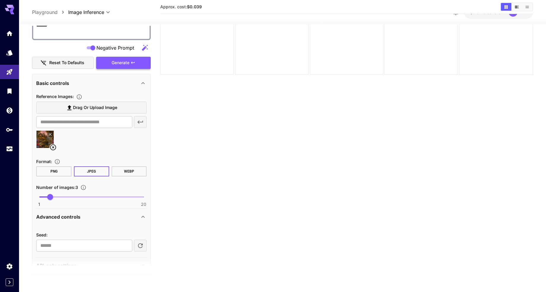
scroll to position [144, 0]
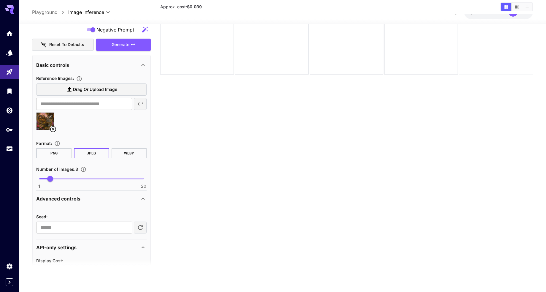
click at [61, 178] on span at bounding box center [91, 178] width 104 height 1
type input "*"
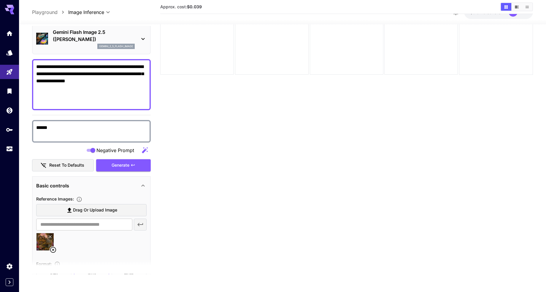
scroll to position [0, 0]
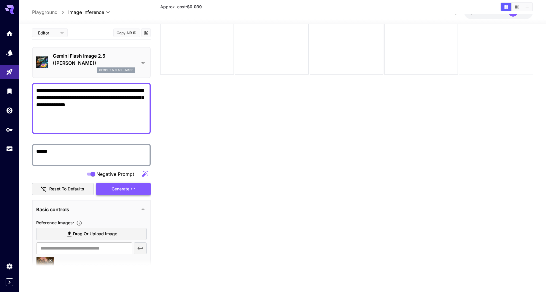
click at [122, 187] on span "Generate" at bounding box center [121, 188] width 18 height 7
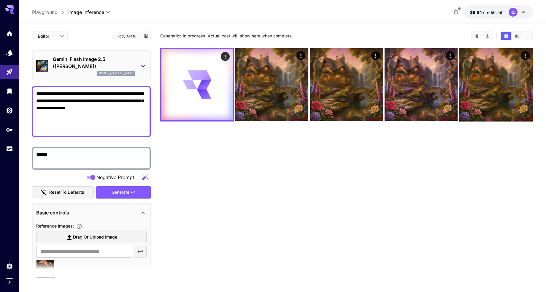
click at [66, 158] on textarea "******" at bounding box center [91, 158] width 110 height 14
type textarea "**********"
click at [190, 175] on section "Generation in progress. Actual cost will show here when complete." at bounding box center [346, 175] width 372 height 292
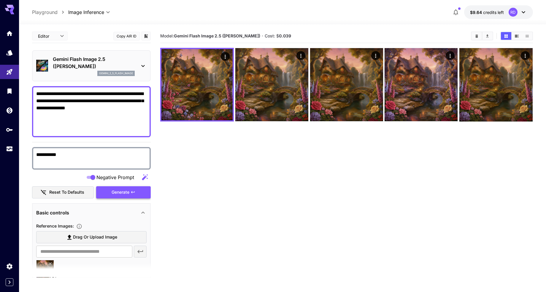
click at [139, 192] on button "Generate" at bounding box center [123, 192] width 55 height 12
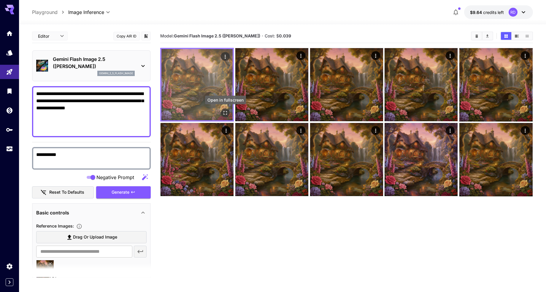
click at [226, 111] on icon "Open in fullscreen" at bounding box center [225, 113] width 6 height 6
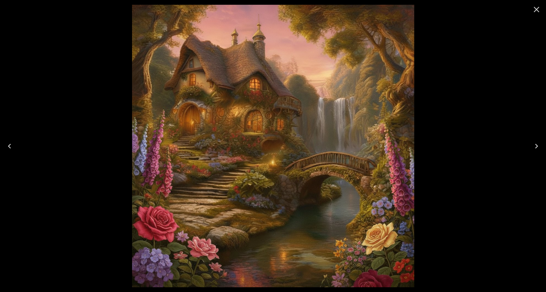
click at [535, 144] on icon "Next" at bounding box center [536, 145] width 9 height 9
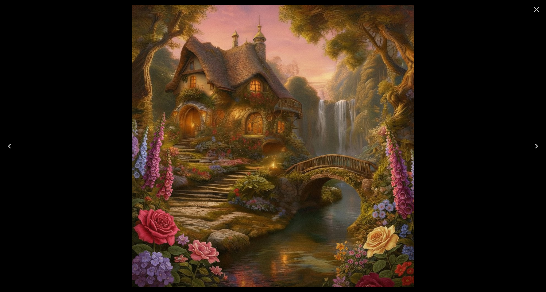
click at [535, 144] on icon "Next" at bounding box center [536, 145] width 9 height 9
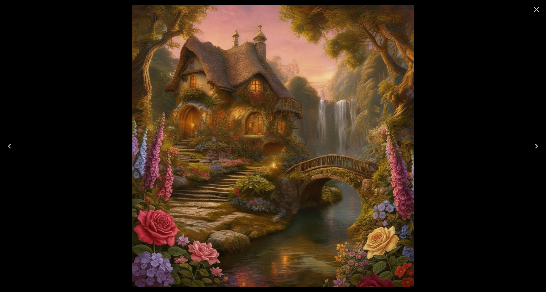
click at [535, 144] on icon "Next" at bounding box center [536, 145] width 9 height 9
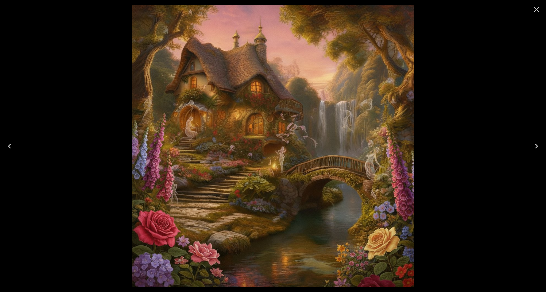
click at [535, 143] on icon "Next" at bounding box center [536, 145] width 9 height 9
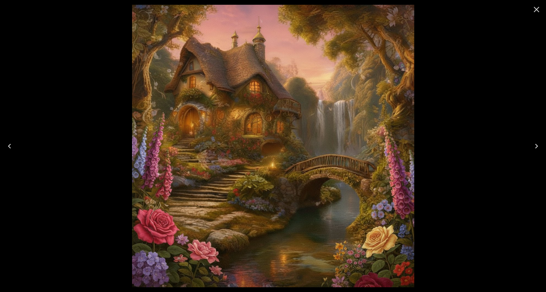
click at [535, 143] on icon "Next" at bounding box center [536, 145] width 9 height 9
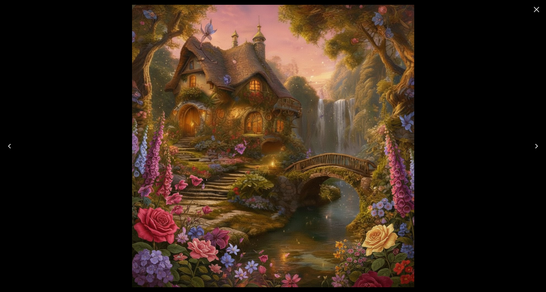
click at [535, 142] on icon "Next" at bounding box center [536, 145] width 9 height 9
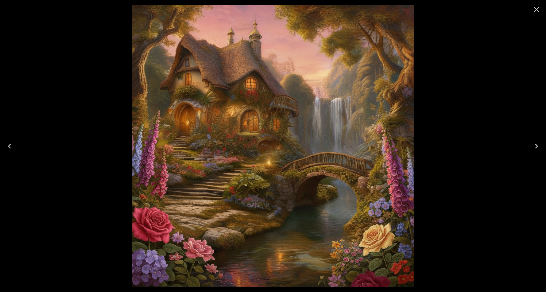
click at [535, 142] on icon "Next" at bounding box center [536, 145] width 9 height 9
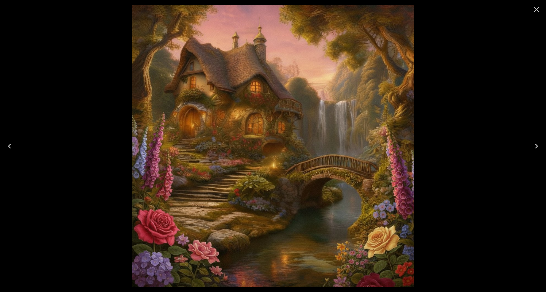
click at [535, 142] on icon "Next" at bounding box center [536, 145] width 9 height 9
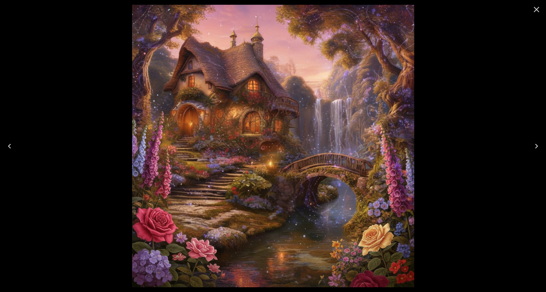
click at [535, 142] on icon "Next" at bounding box center [536, 145] width 9 height 9
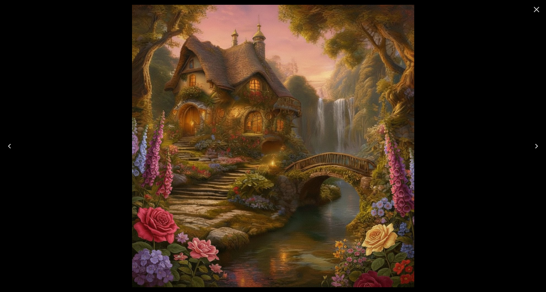
click at [535, 142] on icon "Next" at bounding box center [536, 145] width 9 height 9
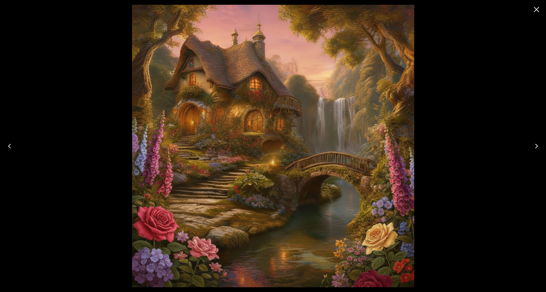
click at [535, 142] on icon "Next" at bounding box center [536, 145] width 9 height 9
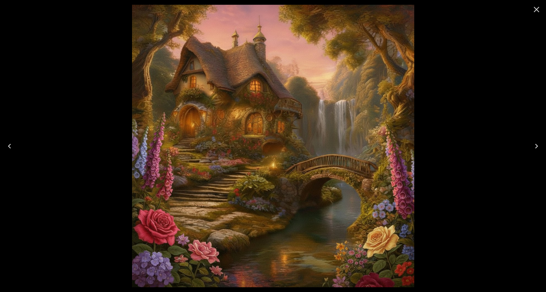
click at [535, 142] on icon "Next" at bounding box center [536, 145] width 9 height 9
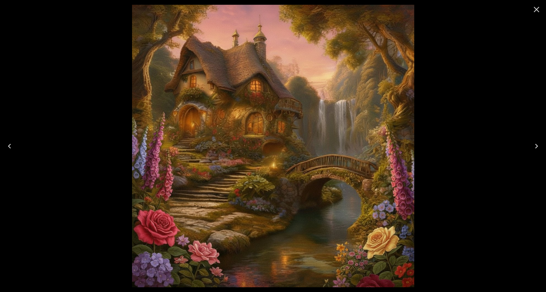
click at [535, 142] on icon "Next" at bounding box center [536, 145] width 9 height 9
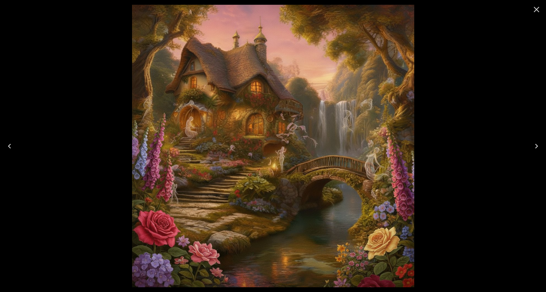
click at [537, 8] on icon "Close" at bounding box center [536, 9] width 9 height 9
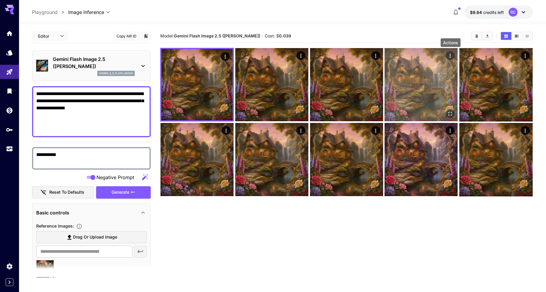
click at [449, 55] on icon "Actions" at bounding box center [450, 56] width 6 height 6
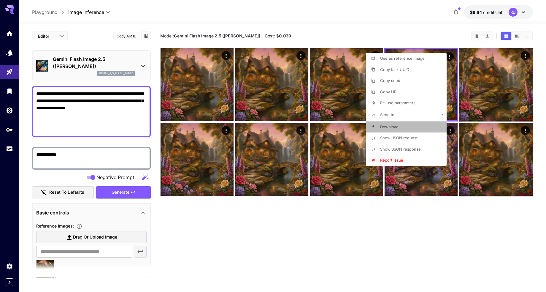
click at [385, 124] on span "Download" at bounding box center [389, 126] width 18 height 5
click at [368, 222] on div at bounding box center [273, 146] width 546 height 292
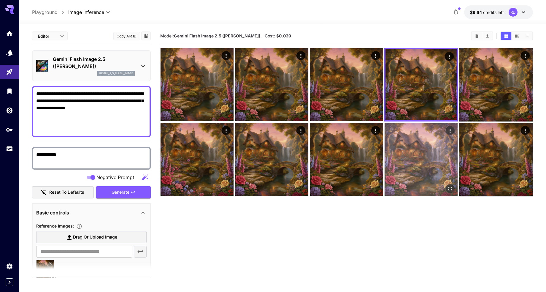
click at [435, 145] on img at bounding box center [420, 159] width 73 height 73
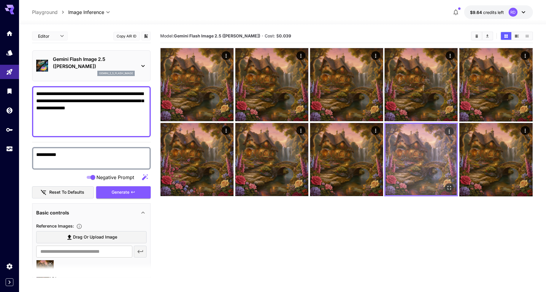
click at [450, 188] on icon "Open in fullscreen" at bounding box center [449, 187] width 6 height 6
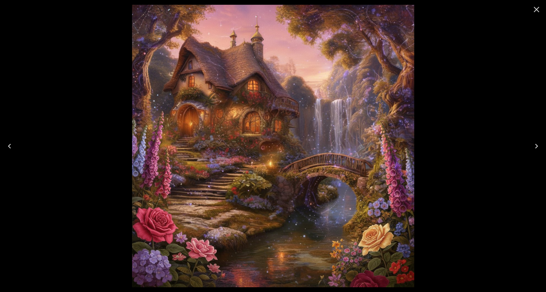
click at [534, 9] on icon "Close" at bounding box center [536, 9] width 9 height 9
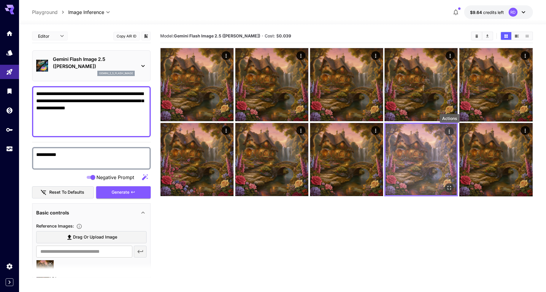
click at [450, 133] on icon "Actions" at bounding box center [449, 131] width 6 height 6
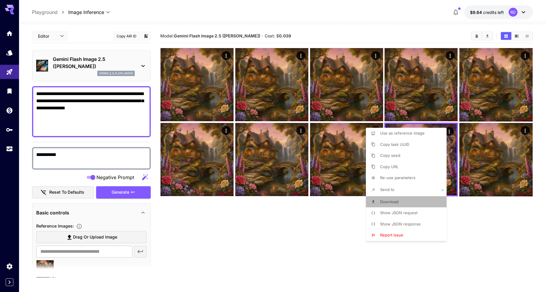
click at [386, 200] on span "Download" at bounding box center [389, 201] width 18 height 5
click at [319, 253] on div at bounding box center [273, 146] width 546 height 292
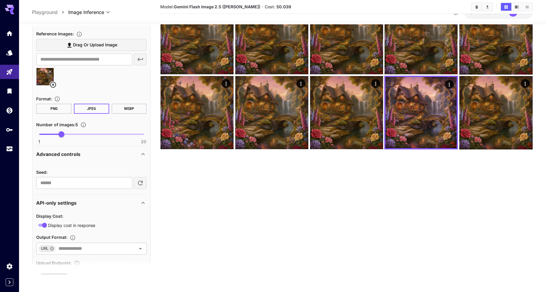
scroll to position [188, 0]
click at [131, 110] on button "WEBP" at bounding box center [129, 109] width 35 height 10
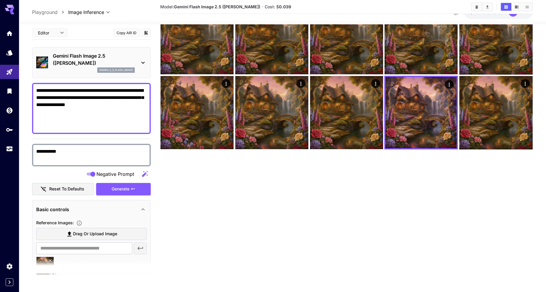
scroll to position [0, 0]
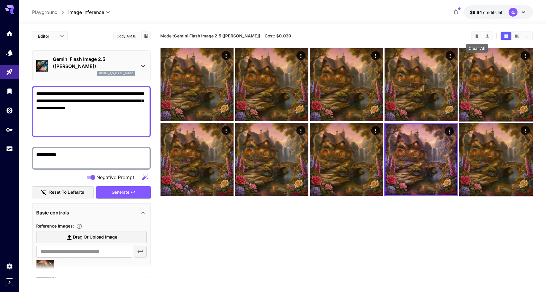
click at [477, 36] on icon "Clear All" at bounding box center [476, 35] width 3 height 3
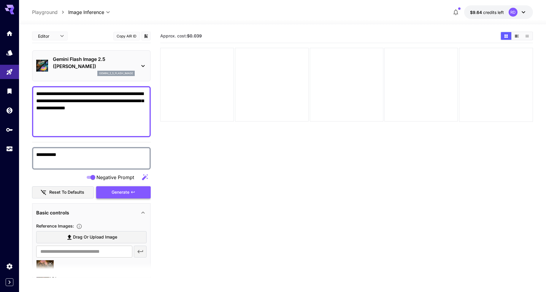
click at [121, 193] on span "Generate" at bounding box center [121, 191] width 18 height 7
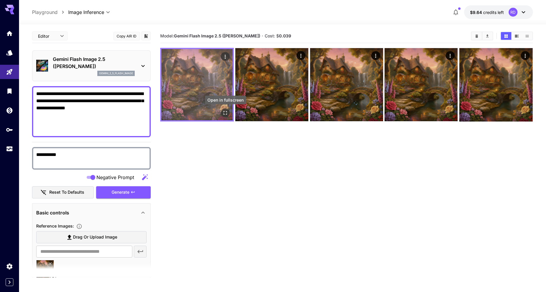
click at [226, 112] on icon "Open in fullscreen" at bounding box center [225, 113] width 6 height 6
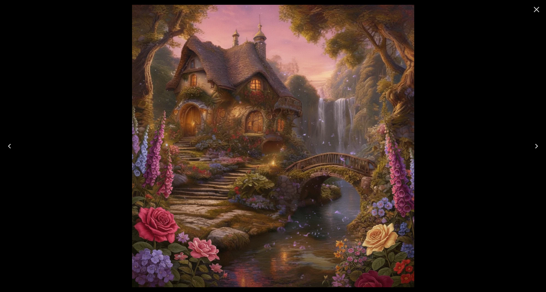
click at [535, 148] on icon "Next" at bounding box center [536, 146] width 3 height 5
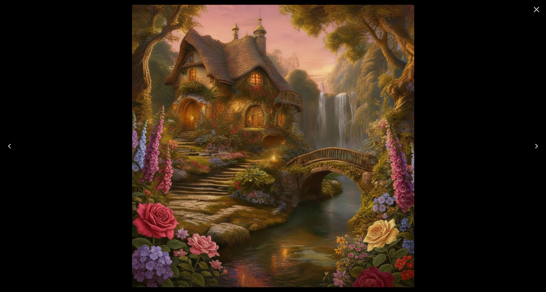
click at [535, 148] on icon "Next" at bounding box center [536, 146] width 3 height 5
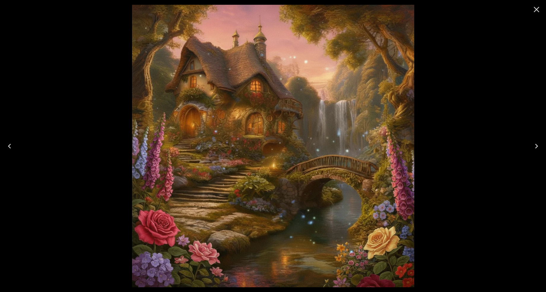
click at [536, 10] on icon "Close" at bounding box center [537, 10] width 6 height 6
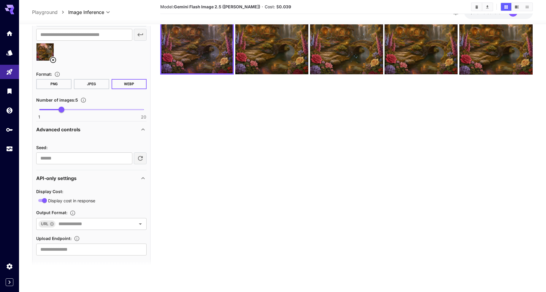
scroll to position [220, 0]
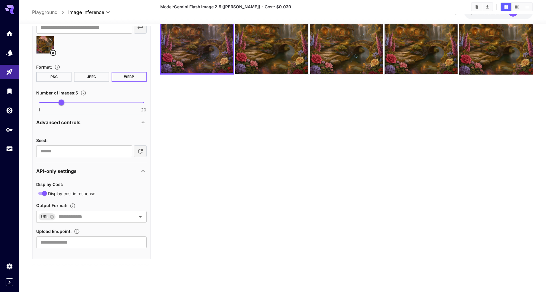
click at [53, 74] on button "PNG" at bounding box center [53, 77] width 35 height 10
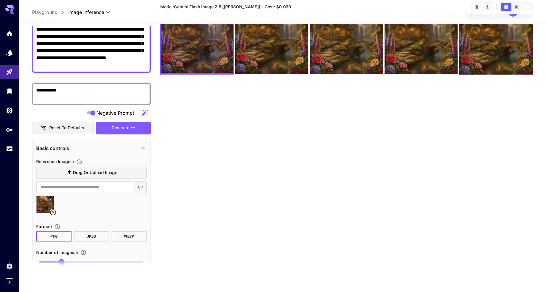
scroll to position [0, 0]
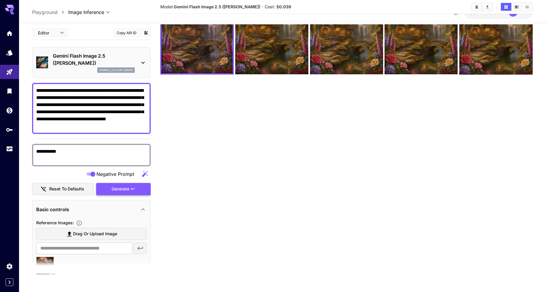
click at [125, 187] on span "Generate" at bounding box center [121, 188] width 18 height 7
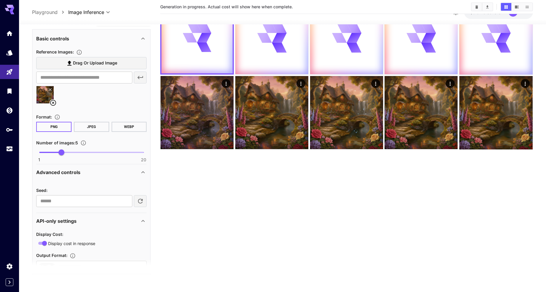
scroll to position [220, 0]
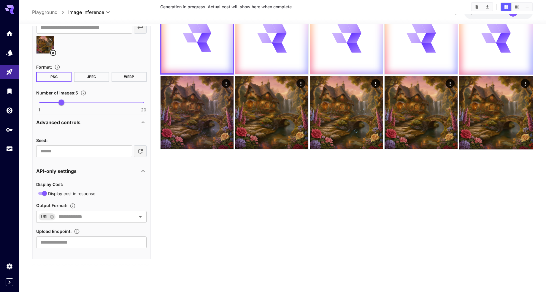
click at [142, 122] on icon at bounding box center [142, 122] width 3 height 2
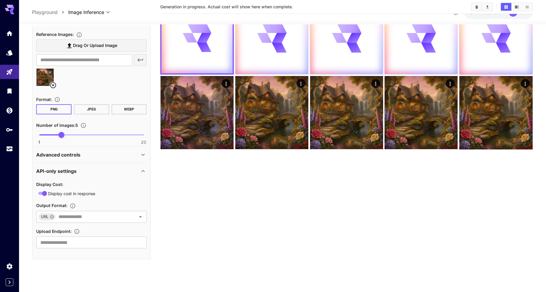
scroll to position [188, 0]
click at [143, 155] on icon at bounding box center [142, 154] width 7 height 7
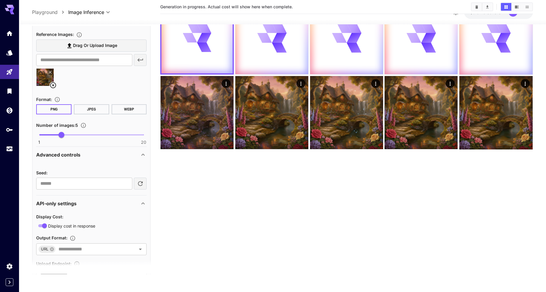
scroll to position [220, 0]
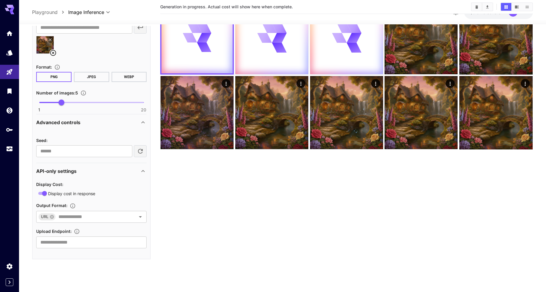
click at [143, 168] on icon at bounding box center [142, 170] width 7 height 7
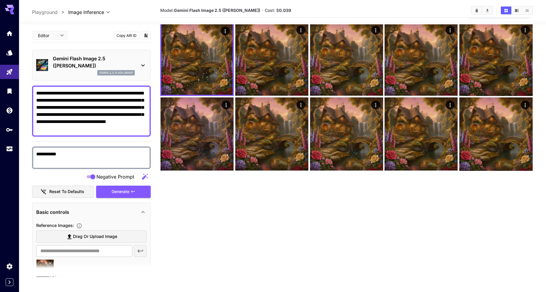
scroll to position [23, 0]
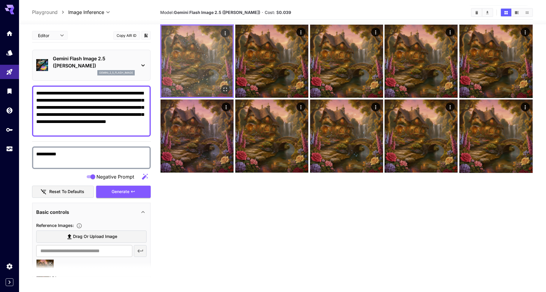
click at [224, 88] on icon "Open in fullscreen" at bounding box center [226, 90] width 4 height 4
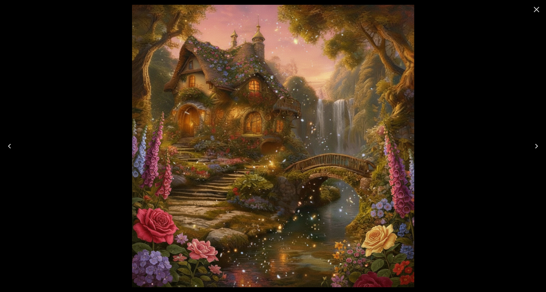
click at [535, 145] on icon "Next" at bounding box center [536, 145] width 9 height 9
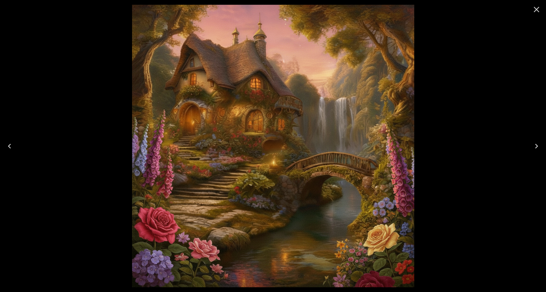
click at [535, 145] on icon "Next" at bounding box center [536, 145] width 9 height 9
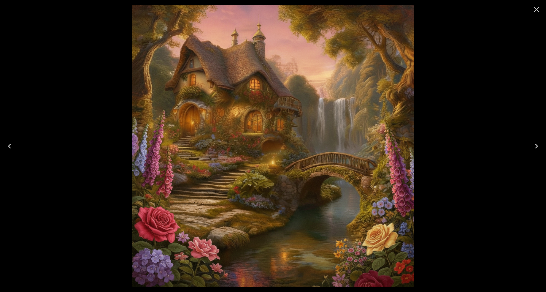
click at [535, 145] on icon "Next" at bounding box center [536, 145] width 9 height 9
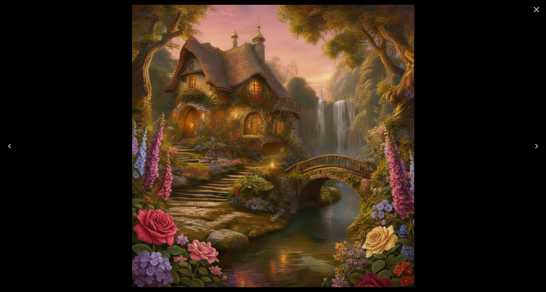
click at [535, 145] on icon "Next" at bounding box center [536, 145] width 9 height 9
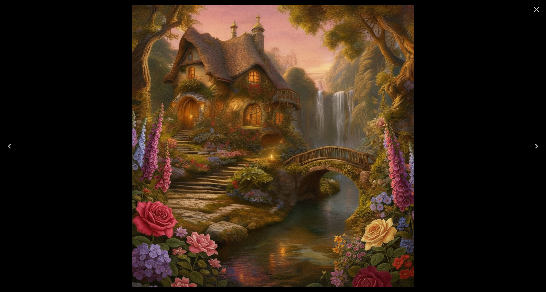
click at [536, 9] on icon "Close" at bounding box center [537, 10] width 6 height 6
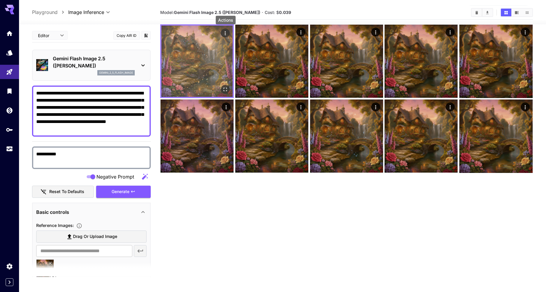
click at [226, 33] on icon "Actions" at bounding box center [225, 33] width 6 height 6
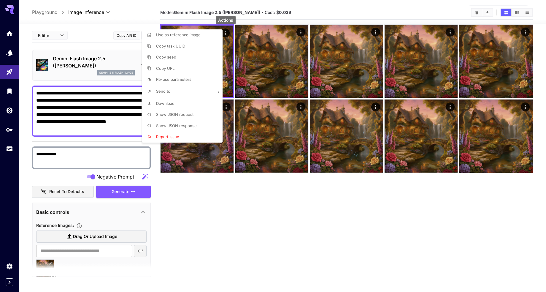
click at [166, 103] on span "Download" at bounding box center [165, 103] width 18 height 5
click at [166, 103] on span "Download" at bounding box center [167, 103] width 18 height 5
click at [109, 162] on div at bounding box center [273, 146] width 546 height 292
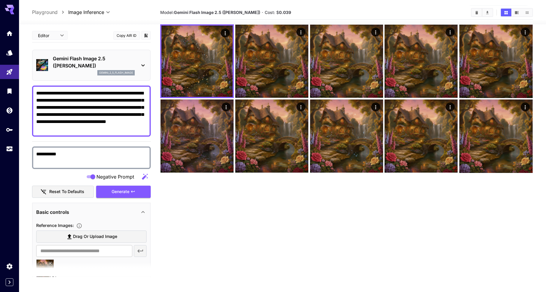
click at [53, 93] on textarea "**********" at bounding box center [91, 111] width 110 height 43
click at [72, 94] on textarea "**********" at bounding box center [91, 111] width 110 height 43
click at [54, 93] on textarea "**********" at bounding box center [91, 111] width 110 height 43
type textarea "**********"
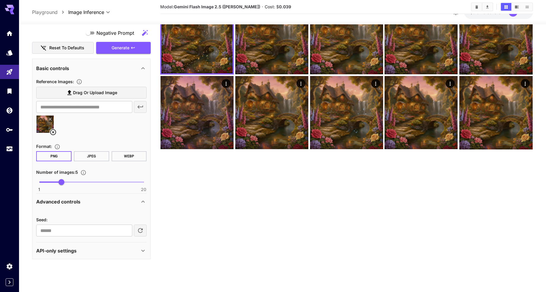
scroll to position [47, 0]
click at [143, 250] on icon at bounding box center [142, 250] width 7 height 7
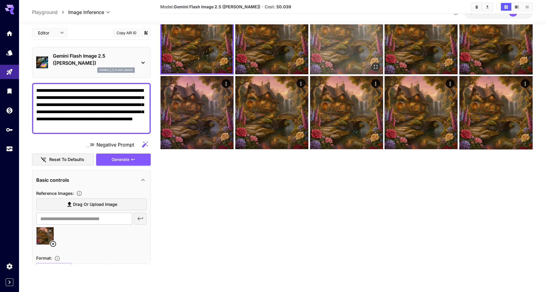
scroll to position [0, 0]
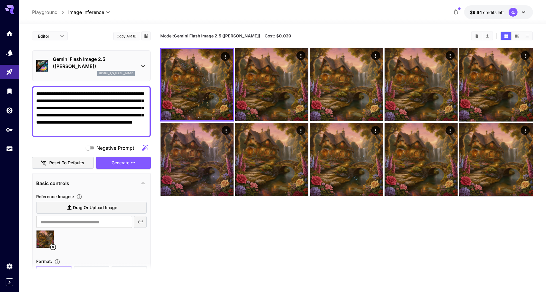
click at [476, 35] on icon "Clear All" at bounding box center [476, 35] width 3 height 3
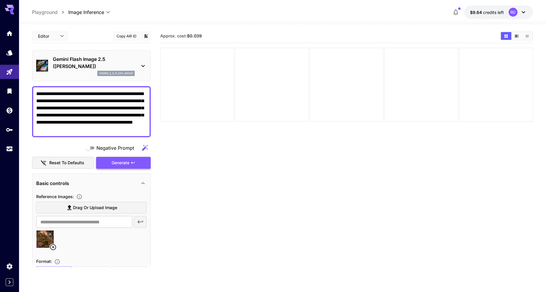
click at [119, 163] on span "Generate" at bounding box center [121, 162] width 18 height 7
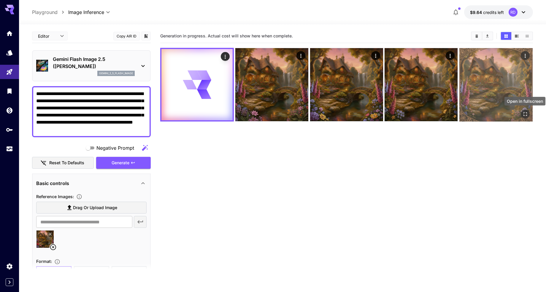
click at [523, 111] on icon "Open in fullscreen" at bounding box center [525, 114] width 6 height 6
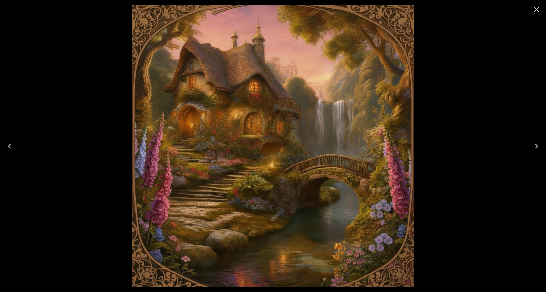
click at [9, 145] on icon "Previous" at bounding box center [9, 146] width 3 height 5
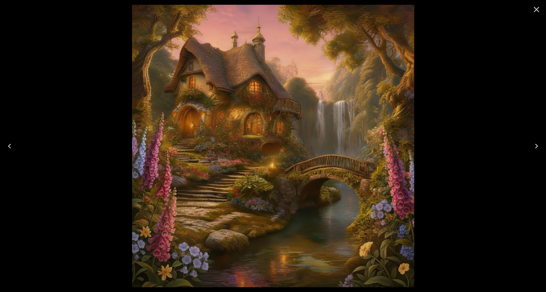
click at [9, 144] on icon "Previous" at bounding box center [9, 145] width 9 height 9
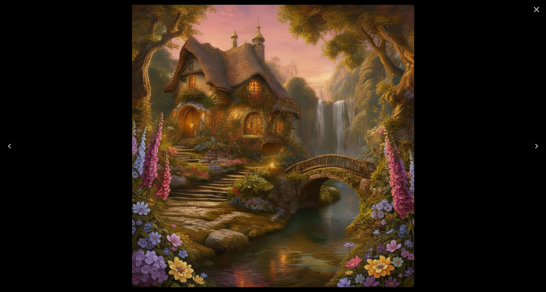
click at [9, 144] on icon "Previous" at bounding box center [9, 145] width 9 height 9
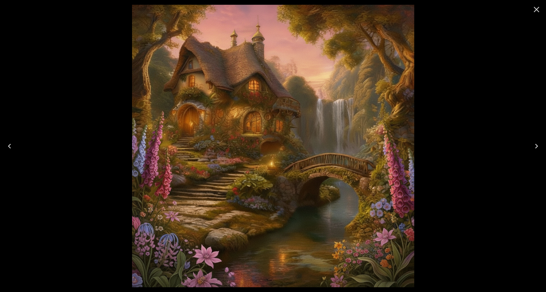
click at [9, 144] on icon "Previous" at bounding box center [9, 145] width 9 height 9
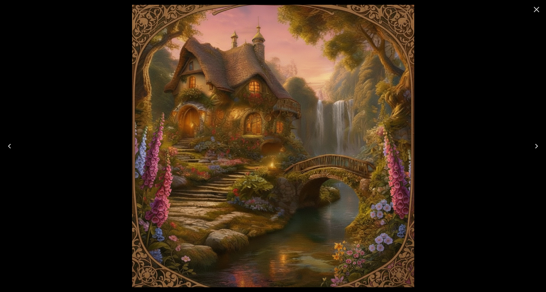
click at [535, 8] on icon "Close" at bounding box center [536, 9] width 9 height 9
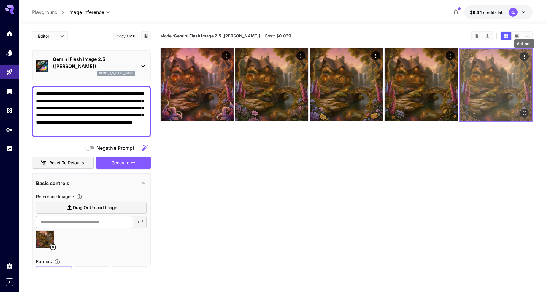
click at [523, 55] on icon "Actions" at bounding box center [524, 57] width 6 height 6
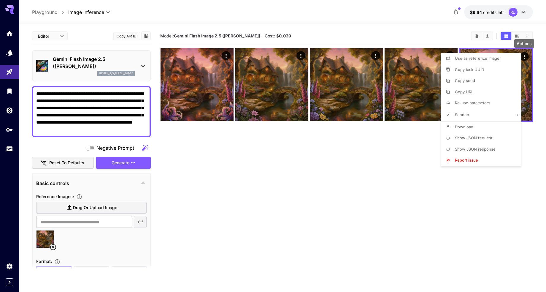
click at [430, 146] on div at bounding box center [273, 146] width 546 height 292
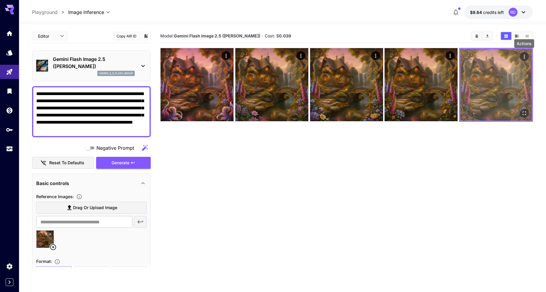
click at [523, 54] on icon "Actions" at bounding box center [524, 57] width 6 height 6
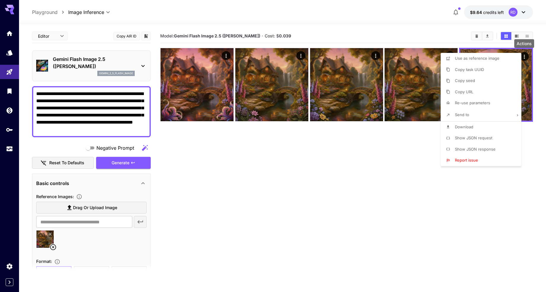
click at [394, 177] on div at bounding box center [273, 146] width 546 height 292
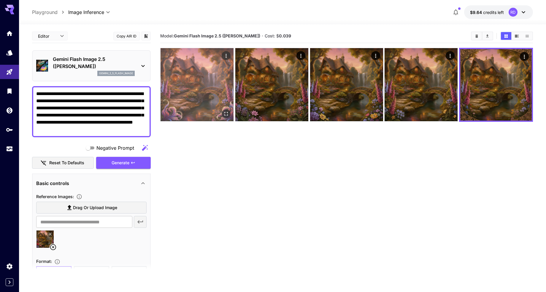
click at [205, 105] on img at bounding box center [196, 84] width 73 height 73
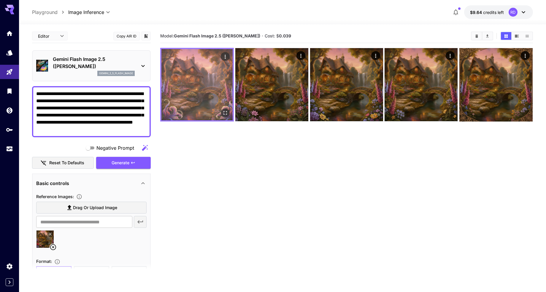
click at [226, 110] on icon "Open in fullscreen" at bounding box center [225, 113] width 6 height 6
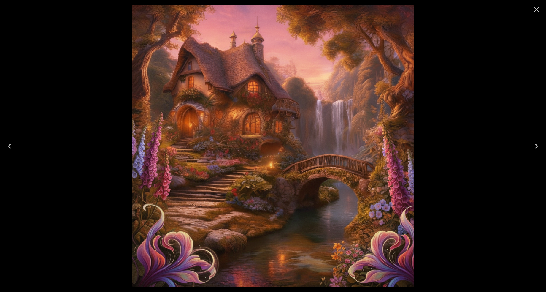
click at [537, 8] on icon "Close" at bounding box center [536, 9] width 9 height 9
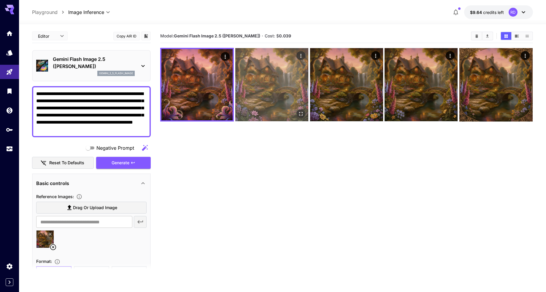
click at [274, 92] on img at bounding box center [271, 84] width 73 height 73
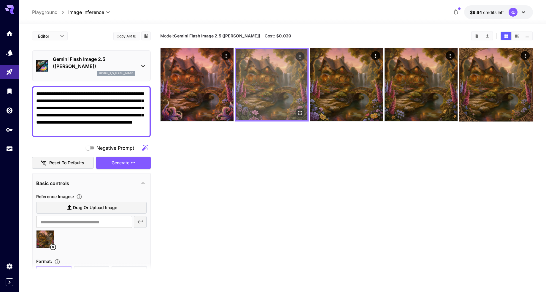
click at [300, 111] on icon "Open in fullscreen" at bounding box center [300, 113] width 6 height 6
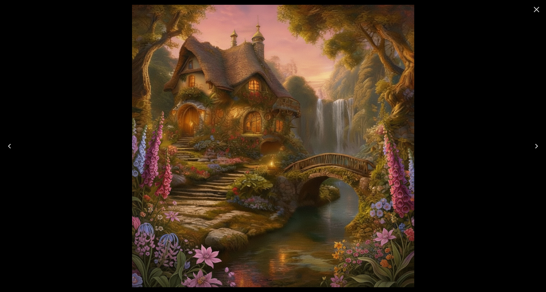
click at [534, 9] on icon "Close" at bounding box center [536, 9] width 9 height 9
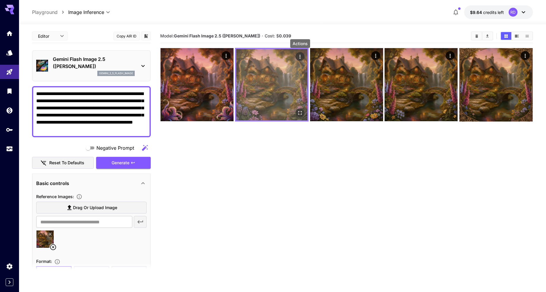
click at [300, 53] on div "Actions" at bounding box center [300, 56] width 6 height 7
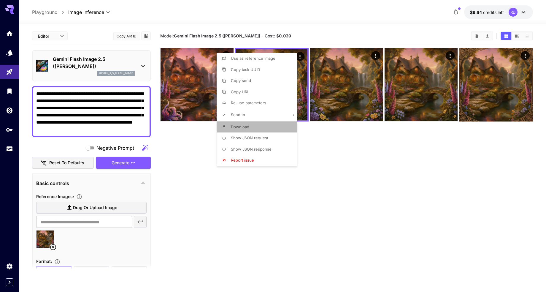
click at [241, 126] on span "Download" at bounding box center [240, 126] width 18 height 5
click at [375, 55] on div at bounding box center [273, 146] width 546 height 292
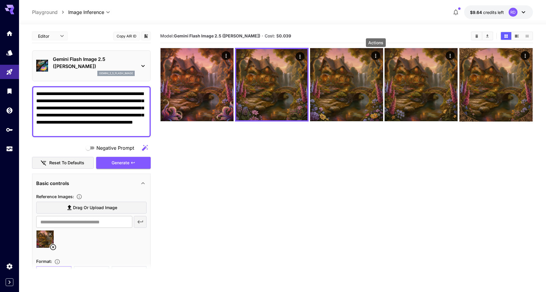
click at [375, 55] on icon "Actions" at bounding box center [376, 56] width 6 height 6
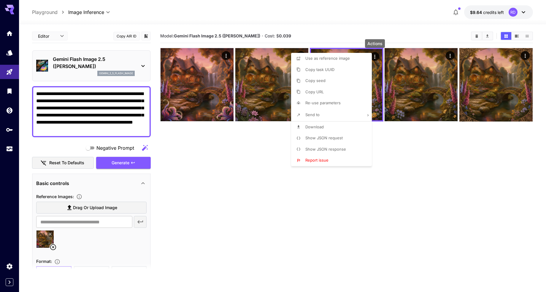
click at [316, 126] on span "Download" at bounding box center [314, 126] width 18 height 5
click at [450, 54] on div at bounding box center [273, 146] width 546 height 292
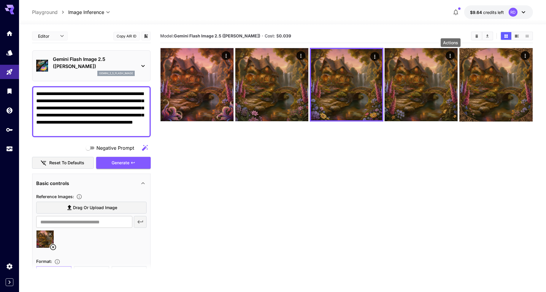
click at [450, 54] on icon "Actions" at bounding box center [450, 56] width 1 height 4
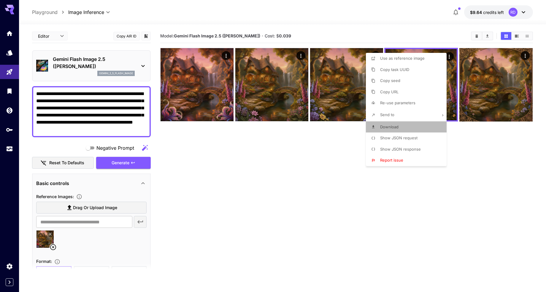
click at [394, 125] on span "Download" at bounding box center [389, 126] width 18 height 5
click at [476, 79] on div at bounding box center [273, 146] width 546 height 292
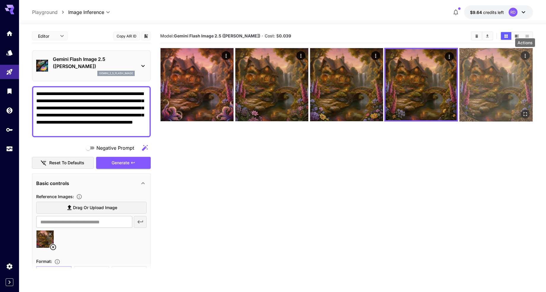
click at [524, 56] on icon "Actions" at bounding box center [525, 56] width 6 height 6
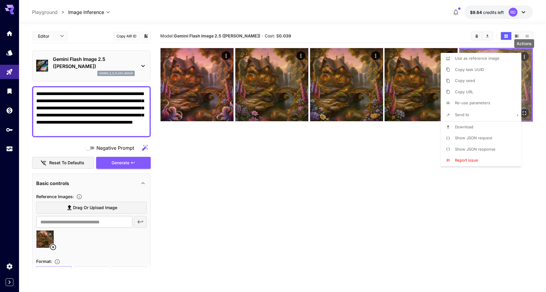
click at [524, 56] on div at bounding box center [273, 146] width 546 height 292
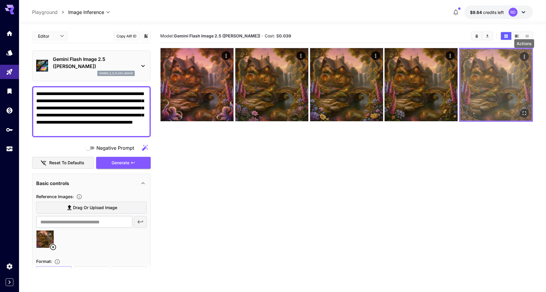
click at [524, 56] on icon "Actions" at bounding box center [524, 57] width 6 height 6
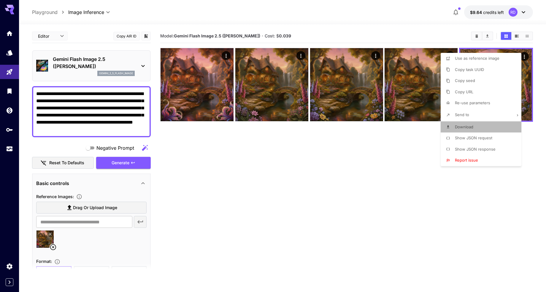
click at [458, 126] on span "Download" at bounding box center [464, 126] width 18 height 5
click at [329, 201] on div at bounding box center [273, 146] width 546 height 292
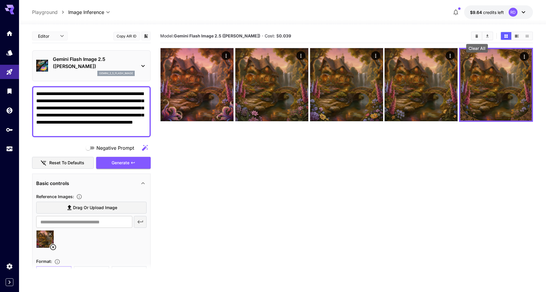
click at [476, 32] on button "Clear All" at bounding box center [476, 36] width 10 height 8
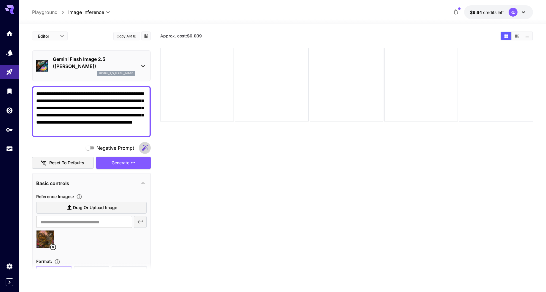
click at [145, 147] on icon "button" at bounding box center [144, 147] width 7 height 7
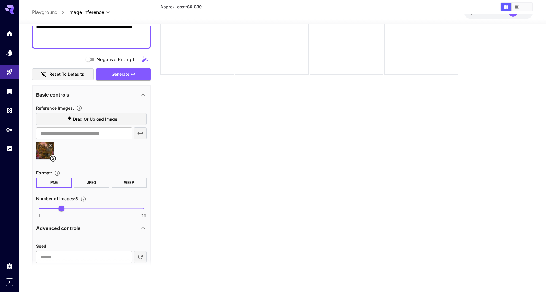
scroll to position [105, 0]
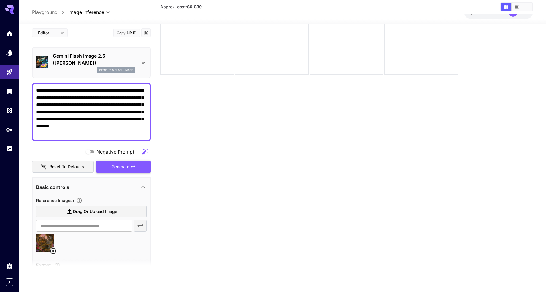
click at [124, 163] on span "Generate" at bounding box center [121, 166] width 18 height 7
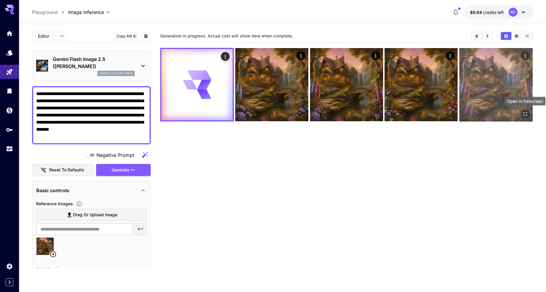
click at [522, 114] on icon "Open in fullscreen" at bounding box center [525, 114] width 6 height 6
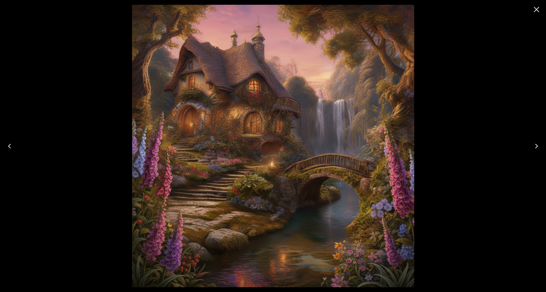
click at [9, 145] on icon "Previous" at bounding box center [9, 146] width 3 height 5
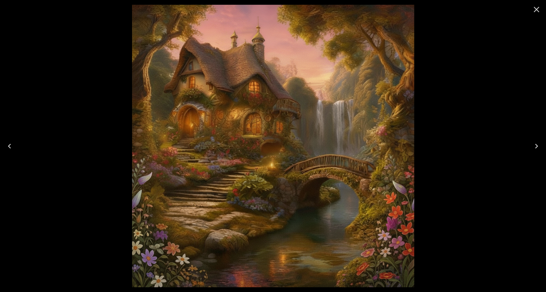
click at [9, 145] on icon "Previous" at bounding box center [9, 146] width 3 height 5
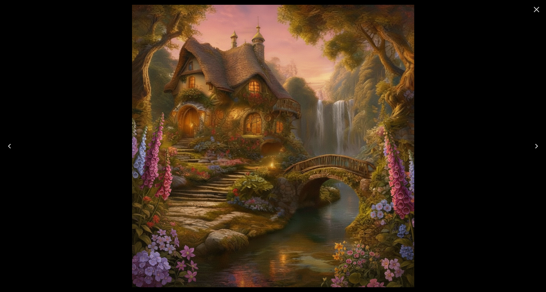
click at [9, 145] on icon "Previous" at bounding box center [9, 145] width 9 height 9
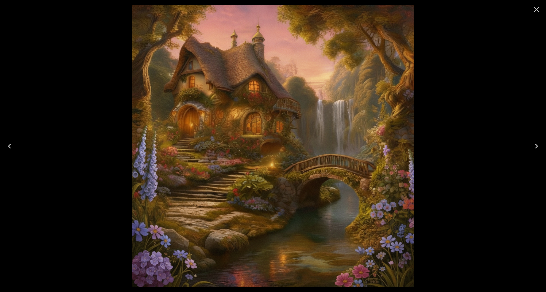
click at [9, 144] on icon "Previous" at bounding box center [9, 146] width 3 height 5
